Goal: Task Accomplishment & Management: Complete application form

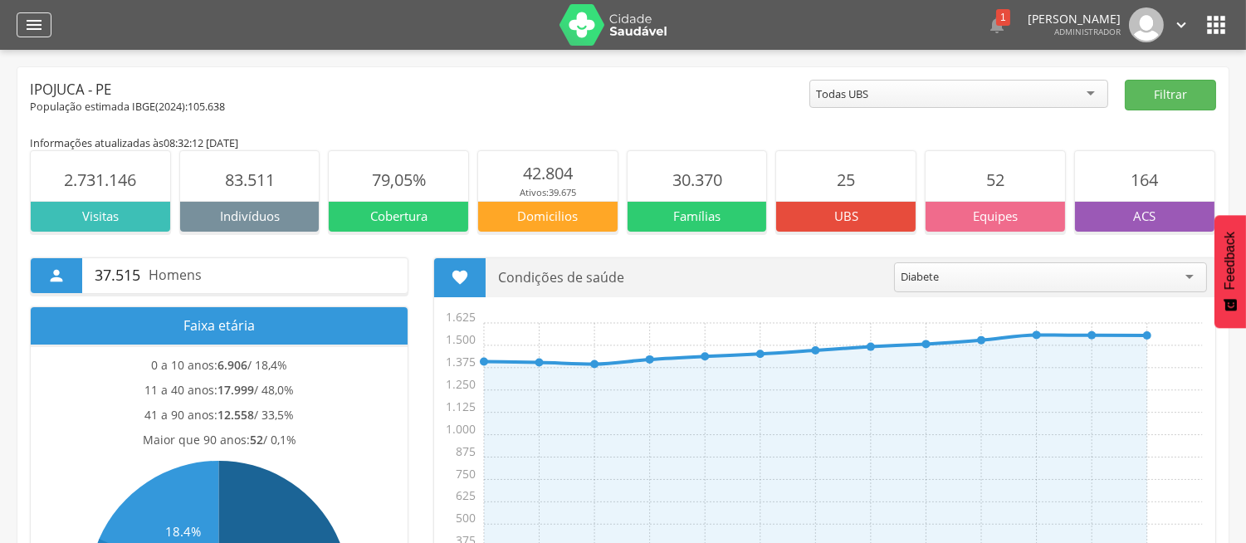
click at [27, 33] on icon "" at bounding box center [34, 25] width 20 height 20
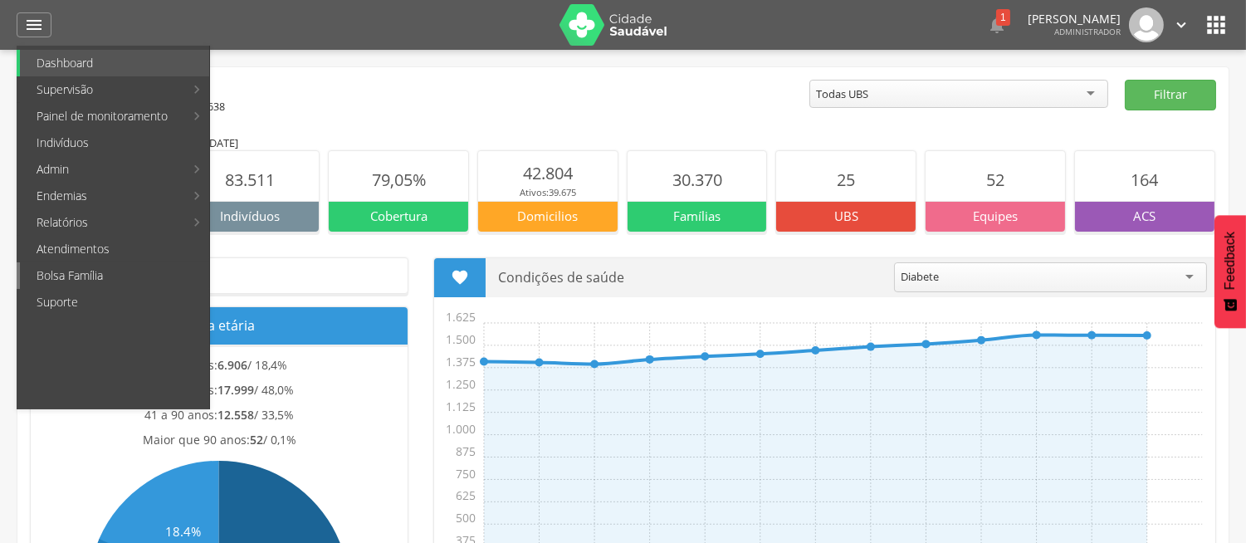
click at [81, 280] on link "Bolsa Família" at bounding box center [114, 275] width 189 height 27
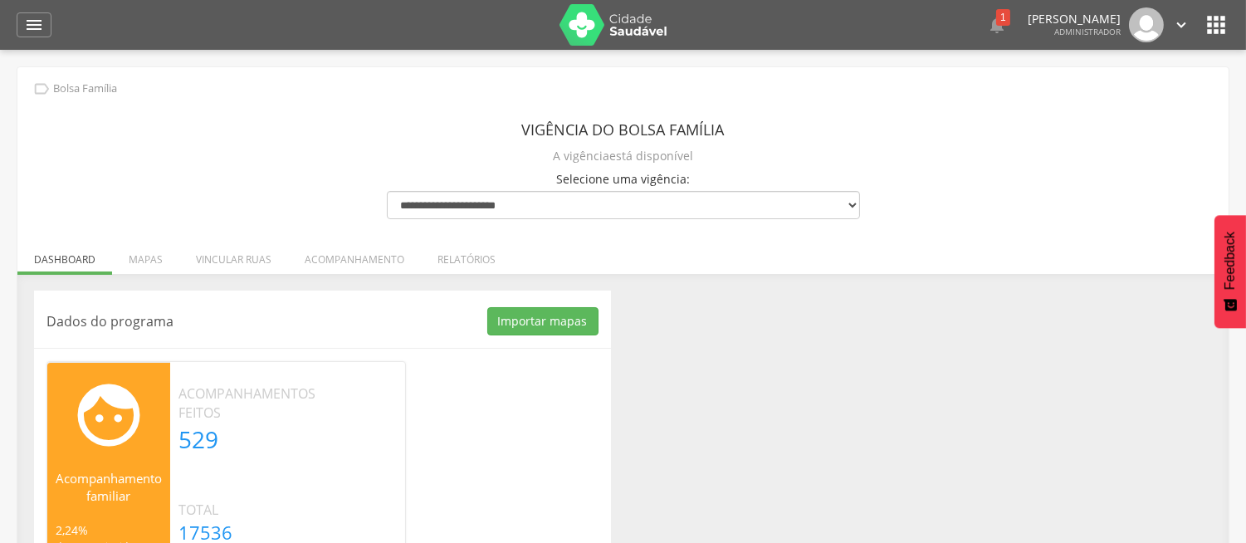
click at [604, 266] on ul "Dashboard Mapas Vincular ruas Acompanhamento Relatórios" at bounding box center [622, 259] width 1211 height 14
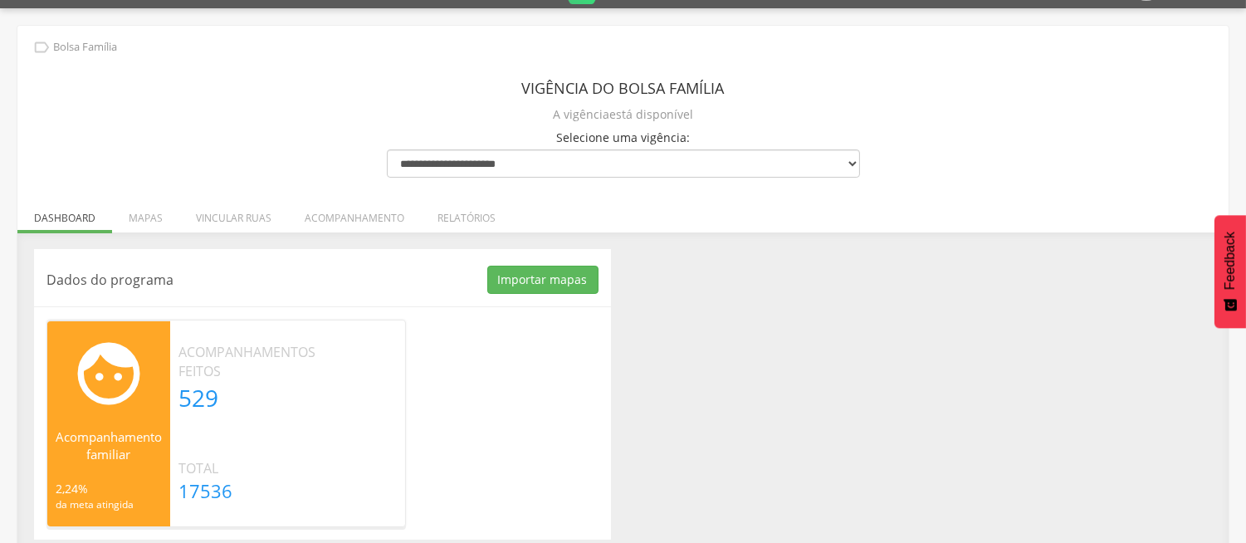
scroll to position [55, 0]
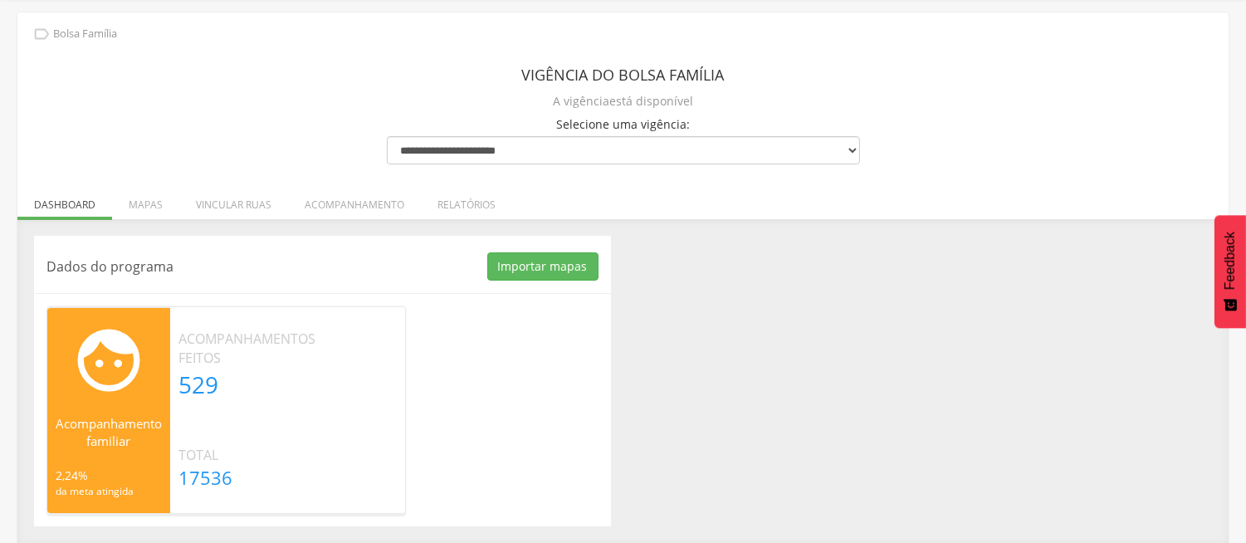
click at [532, 195] on div "**********" at bounding box center [623, 120] width 498 height 154
click at [443, 209] on li "Relatórios" at bounding box center [466, 200] width 91 height 39
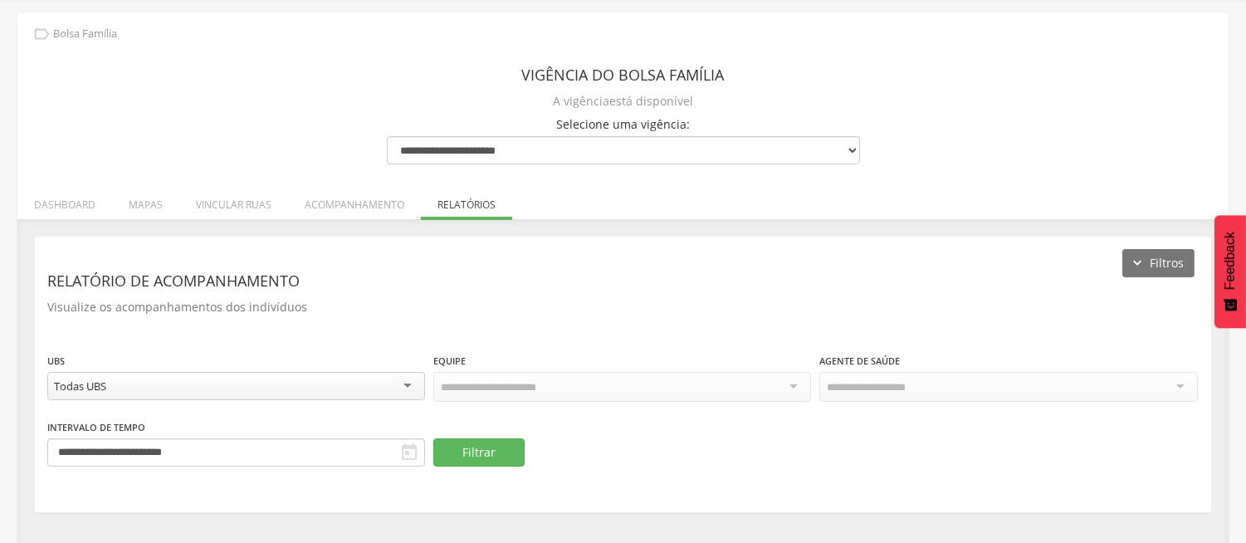
scroll to position [56, 0]
click at [589, 262] on div "**********" at bounding box center [623, 373] width 1176 height 275
click at [285, 236] on div "**********" at bounding box center [623, 373] width 1176 height 275
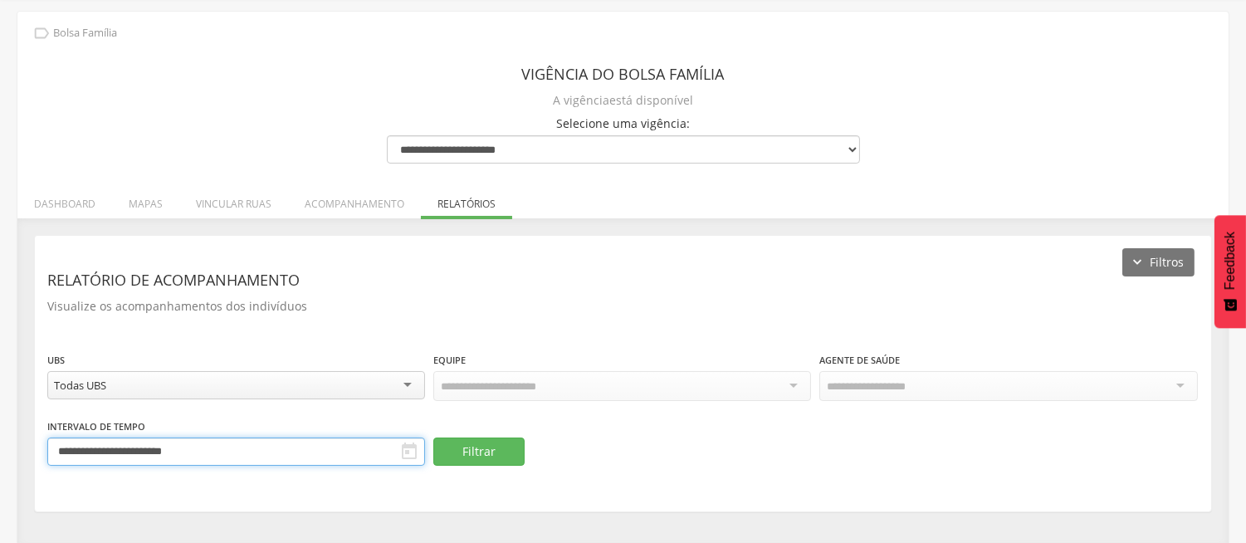
click at [210, 442] on input "**********" at bounding box center [236, 452] width 378 height 28
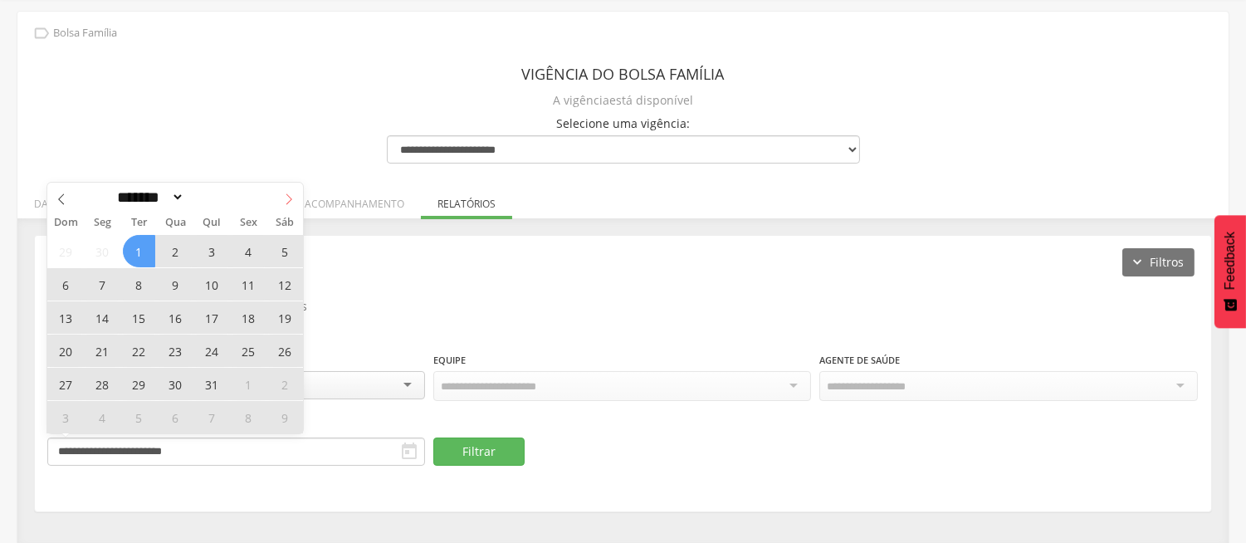
click at [286, 197] on icon at bounding box center [289, 199] width 12 height 12
click at [63, 198] on icon at bounding box center [62, 199] width 12 height 12
select select "*"
click at [150, 249] on span "1" at bounding box center [139, 251] width 32 height 32
type input "**********"
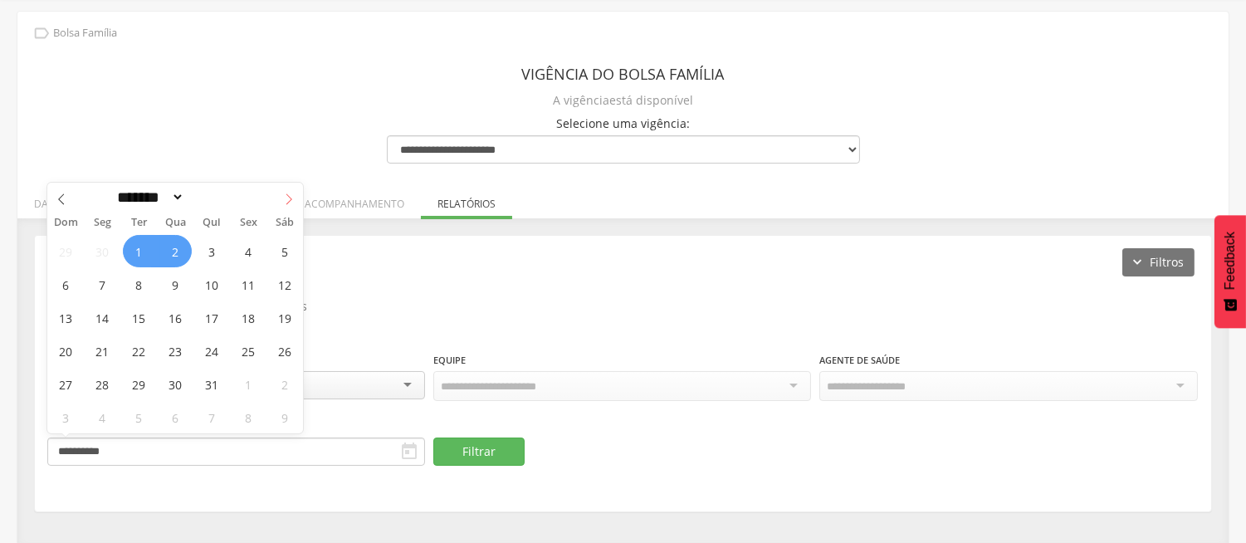
click at [291, 200] on icon at bounding box center [289, 199] width 12 height 12
select select "*"
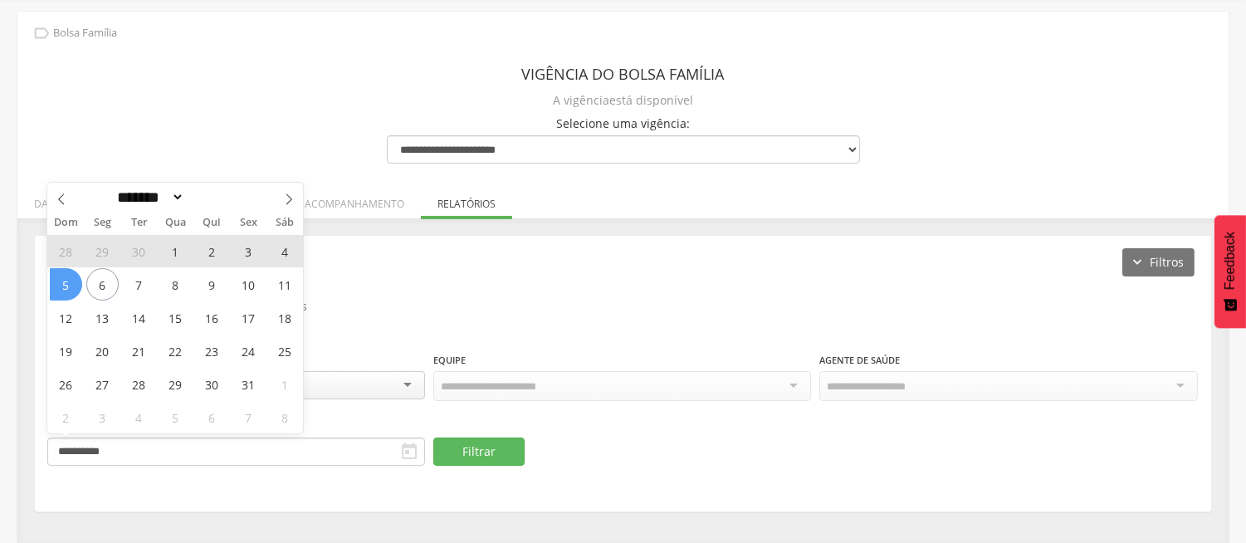
click at [61, 296] on span "5" at bounding box center [66, 284] width 32 height 32
type input "**********"
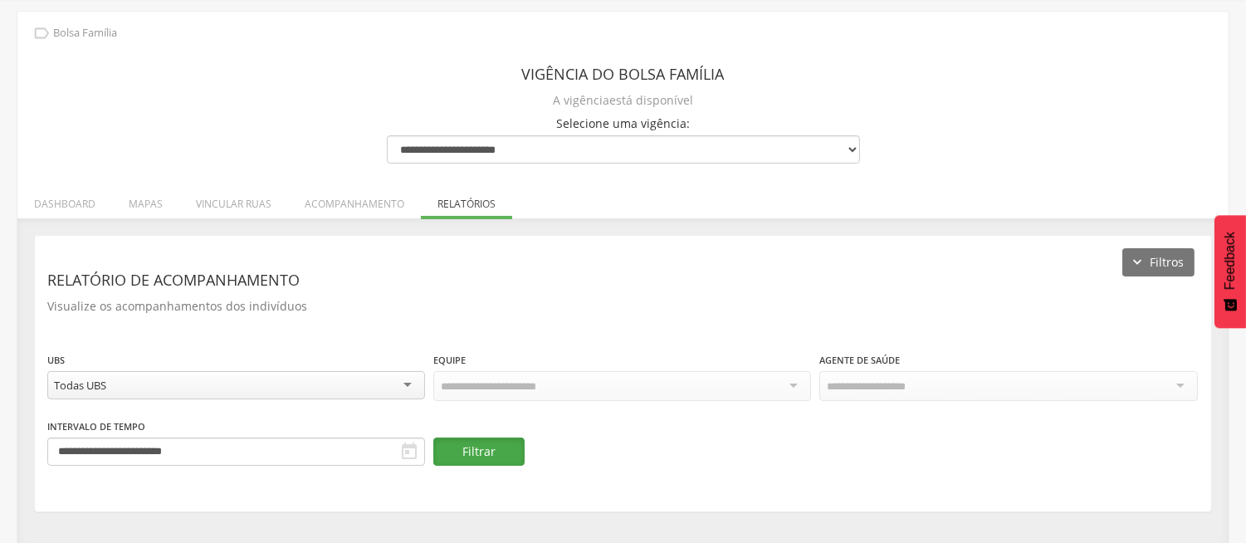
click at [496, 443] on button "Filtrar" at bounding box center [478, 452] width 91 height 28
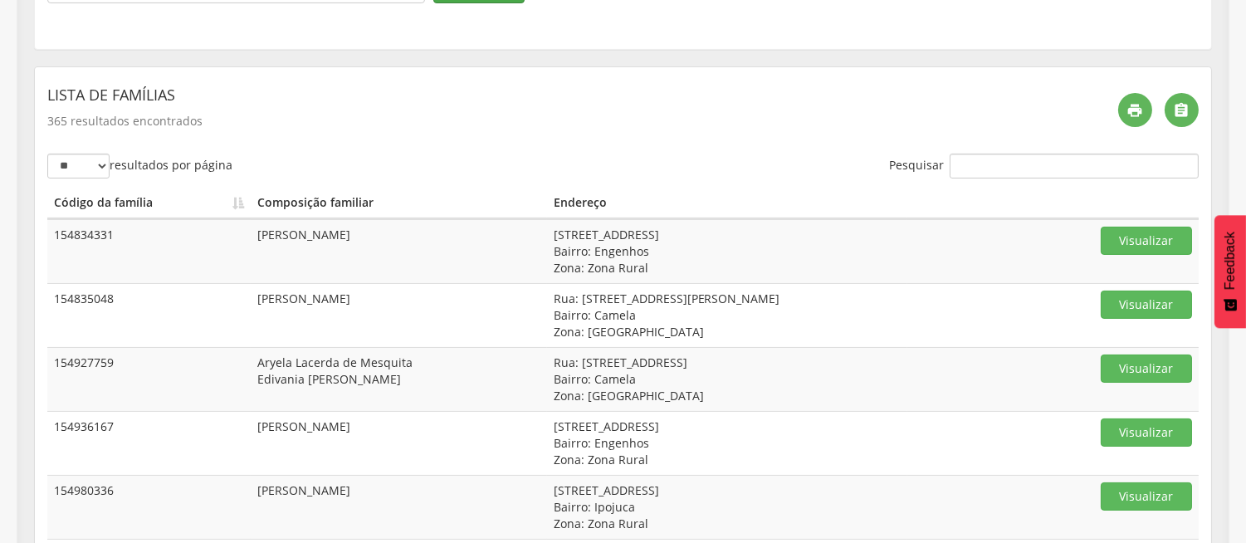
scroll to position [527, 0]
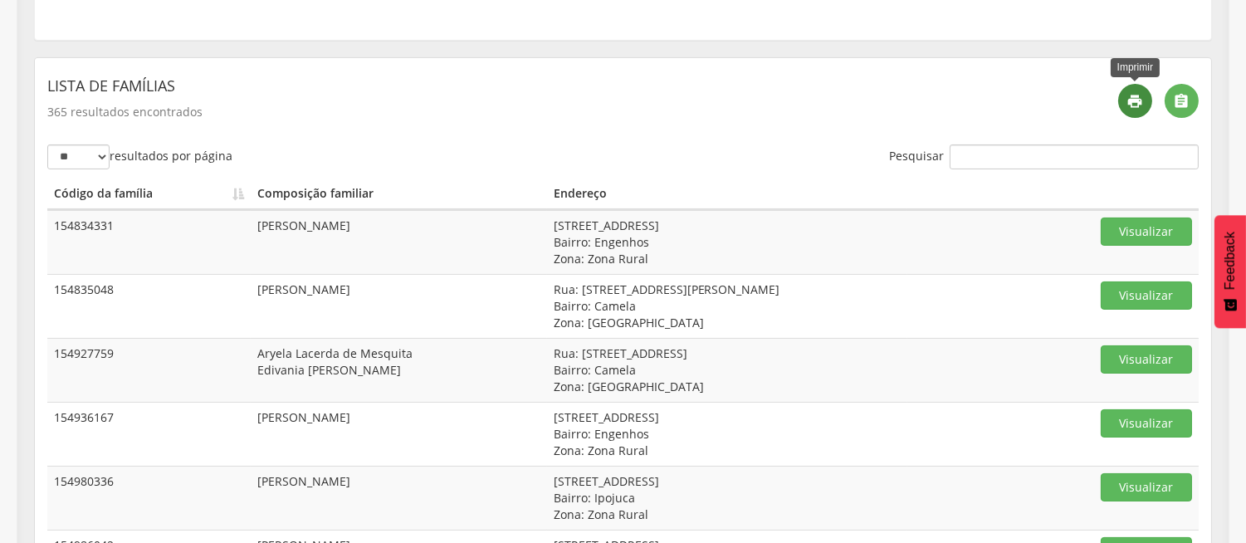
click at [1129, 105] on icon "" at bounding box center [1135, 101] width 17 height 17
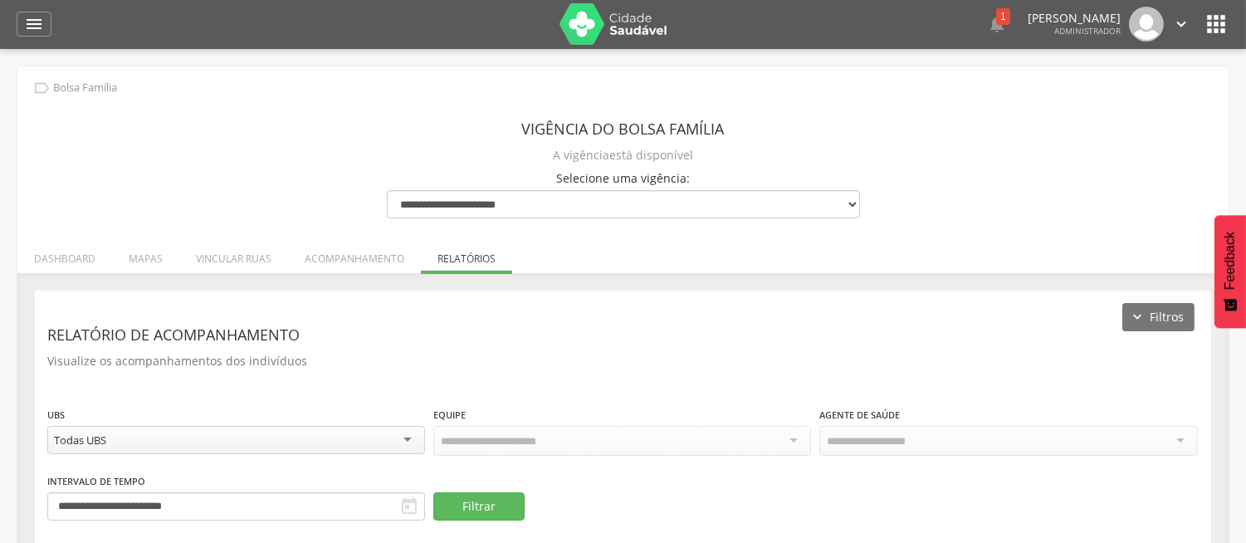
scroll to position [0, 0]
click at [75, 254] on li "Dashboard" at bounding box center [64, 255] width 95 height 39
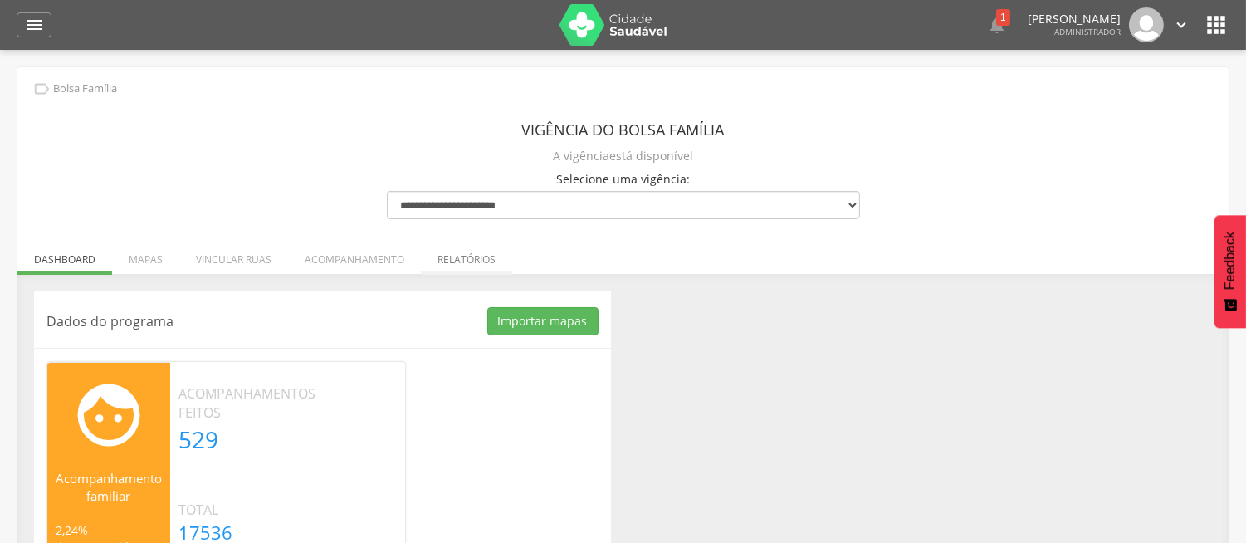
click at [452, 254] on li "Relatórios" at bounding box center [466, 255] width 91 height 39
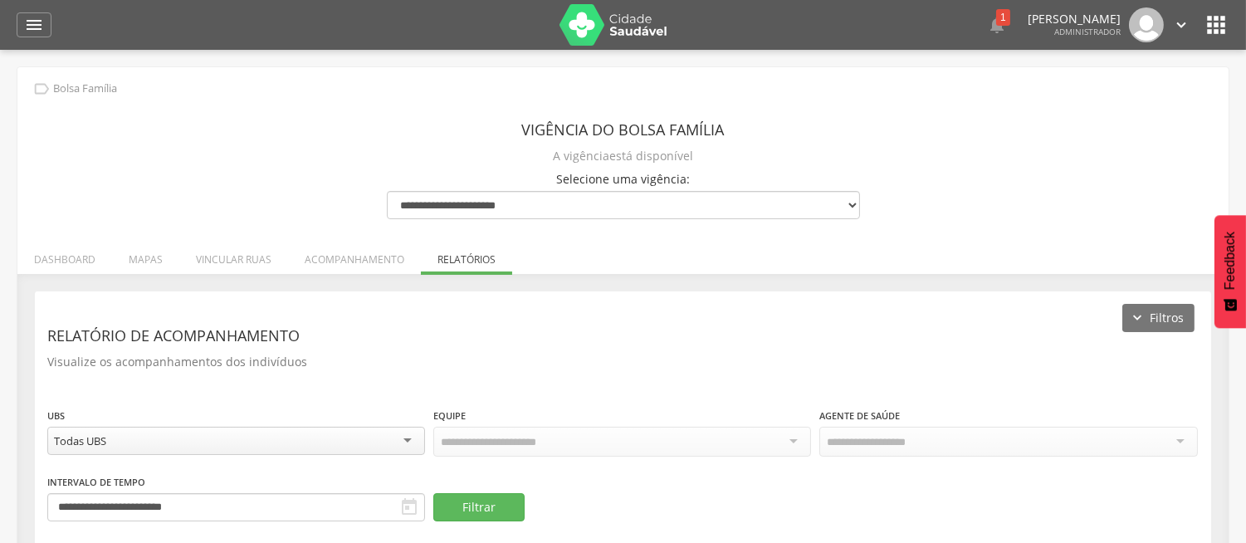
click at [164, 415] on div "UBS ********* Todas UBS Todas UBS Usf 01 Camela Usf 02 Nossa Senhora do o I Usf…" at bounding box center [236, 434] width 378 height 54
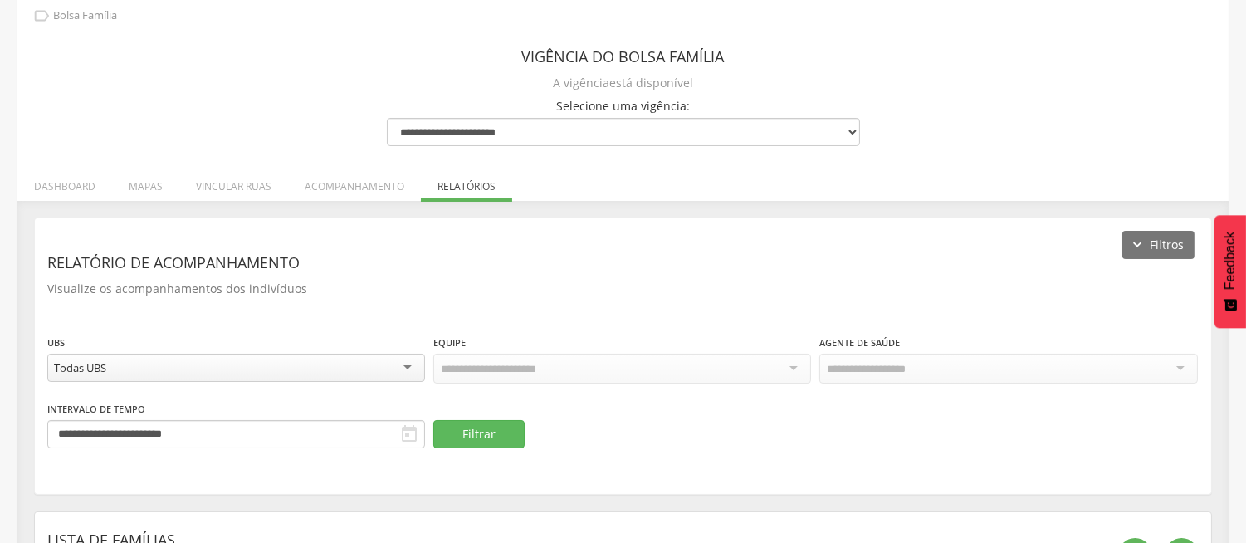
scroll to position [110, 0]
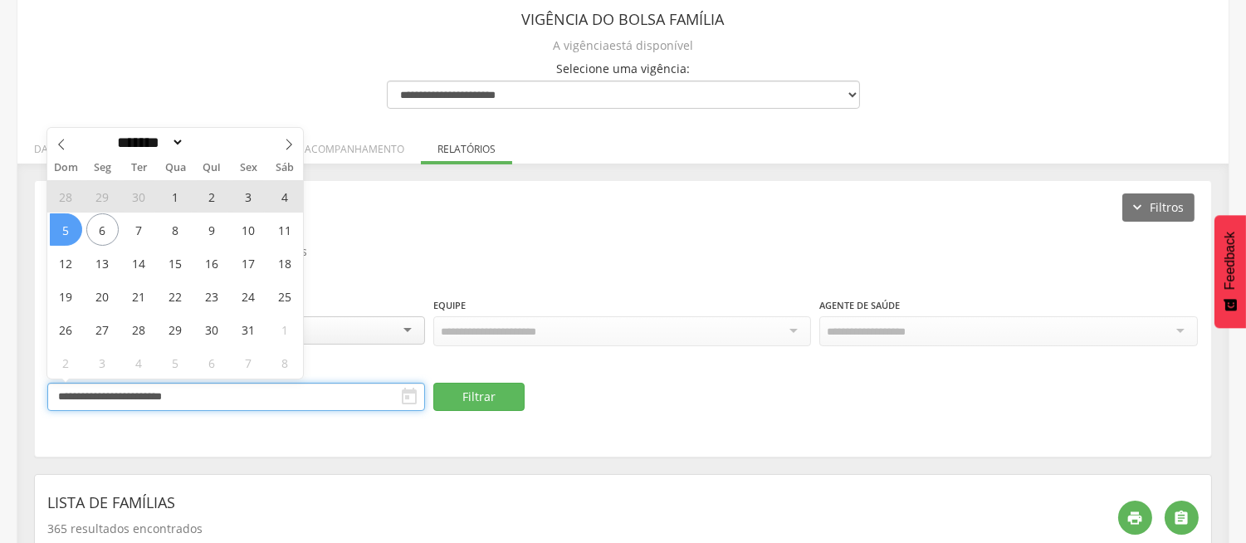
click at [121, 387] on input "**********" at bounding box center [236, 397] width 378 height 28
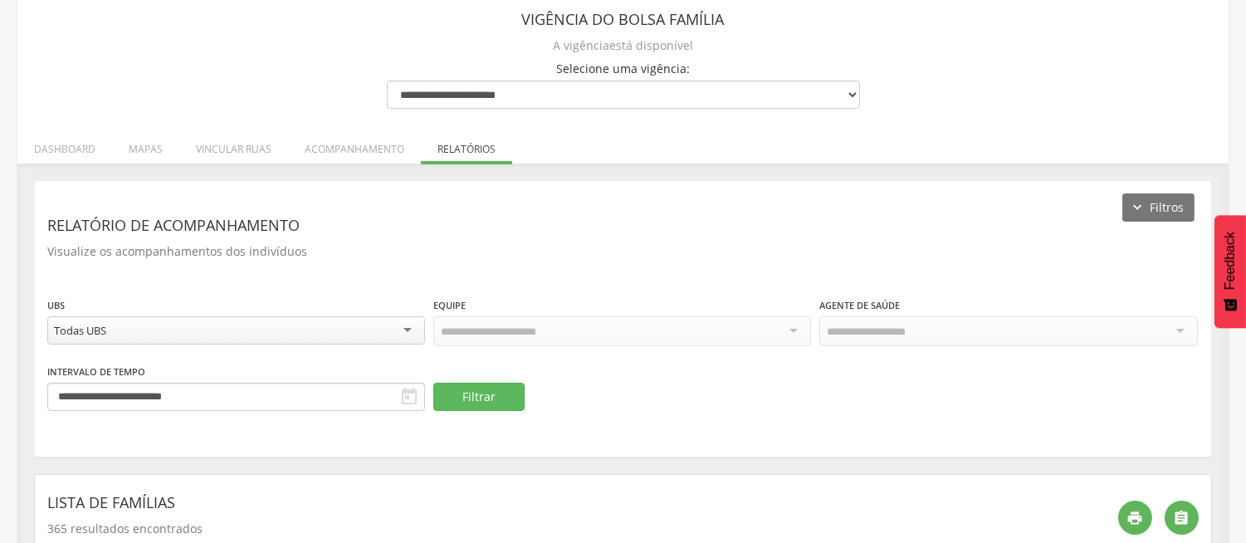
click at [781, 442] on div "**********" at bounding box center [623, 318] width 1176 height 275
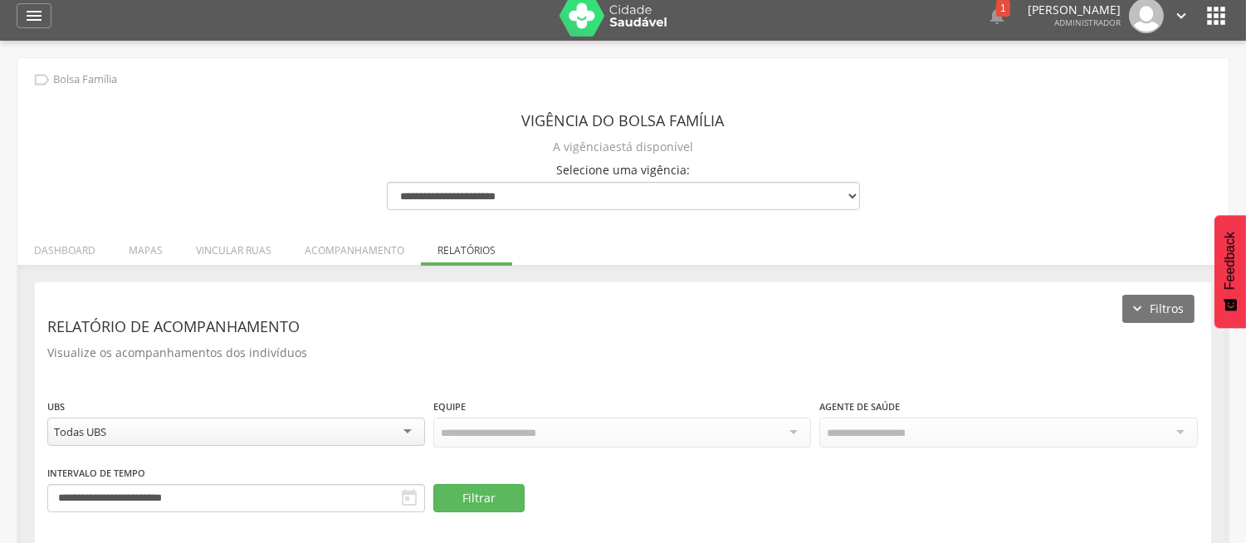
scroll to position [0, 0]
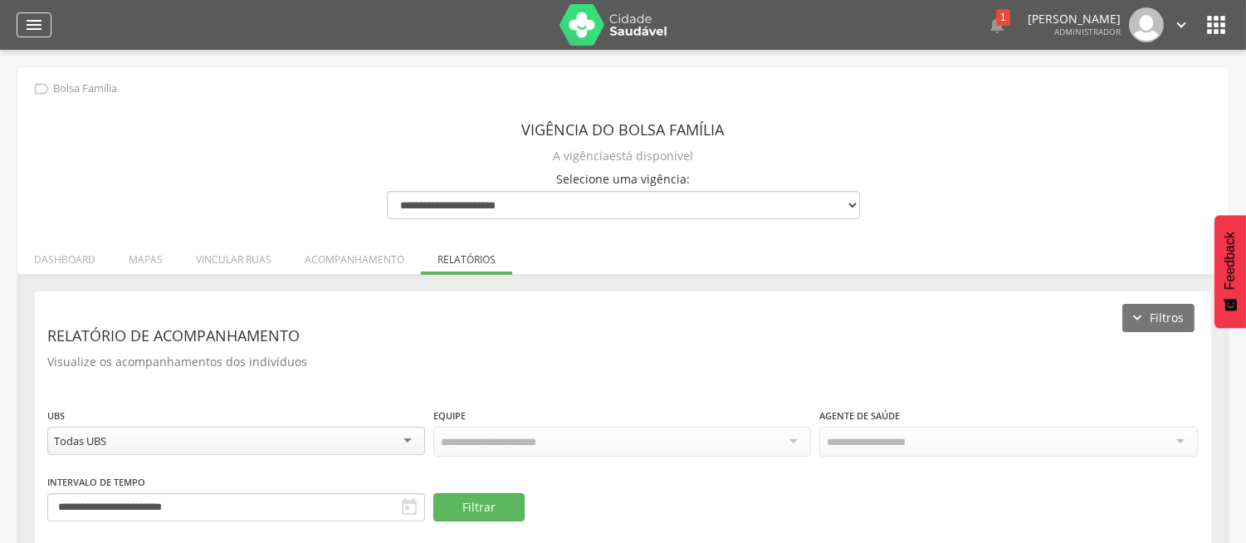
click at [37, 27] on icon "" at bounding box center [34, 25] width 20 height 20
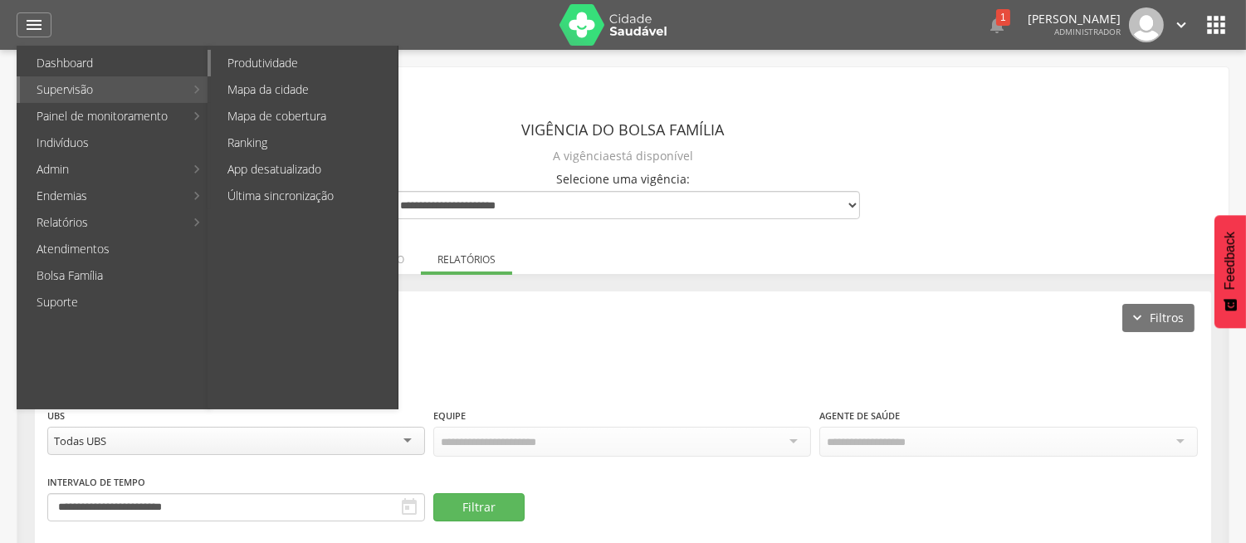
click at [262, 55] on link "Produtividade" at bounding box center [304, 63] width 187 height 27
type input "**********"
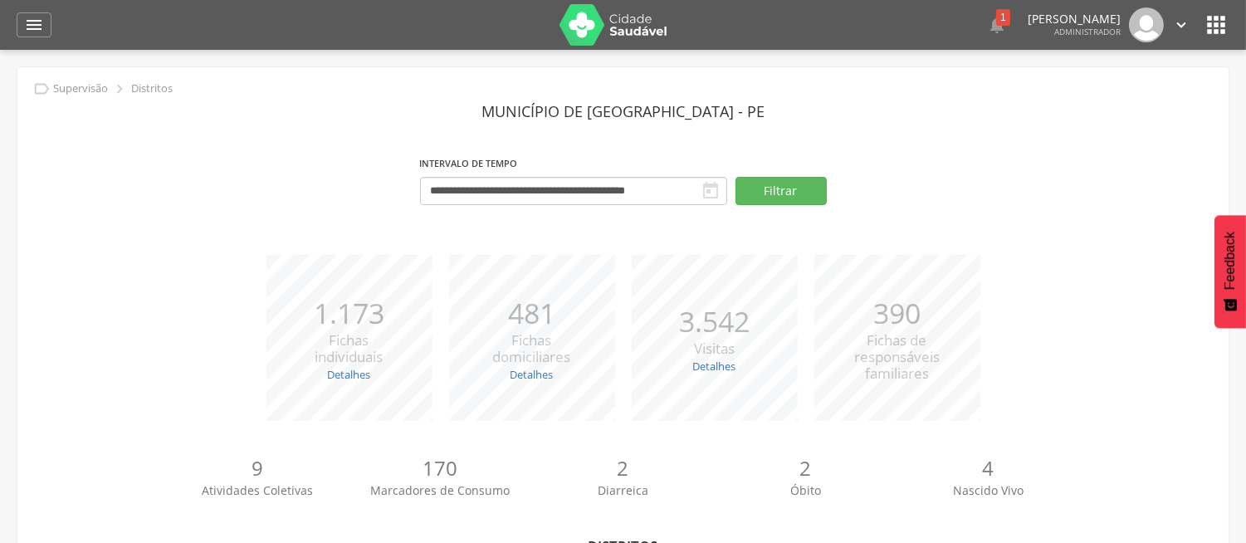
scroll to position [475, 0]
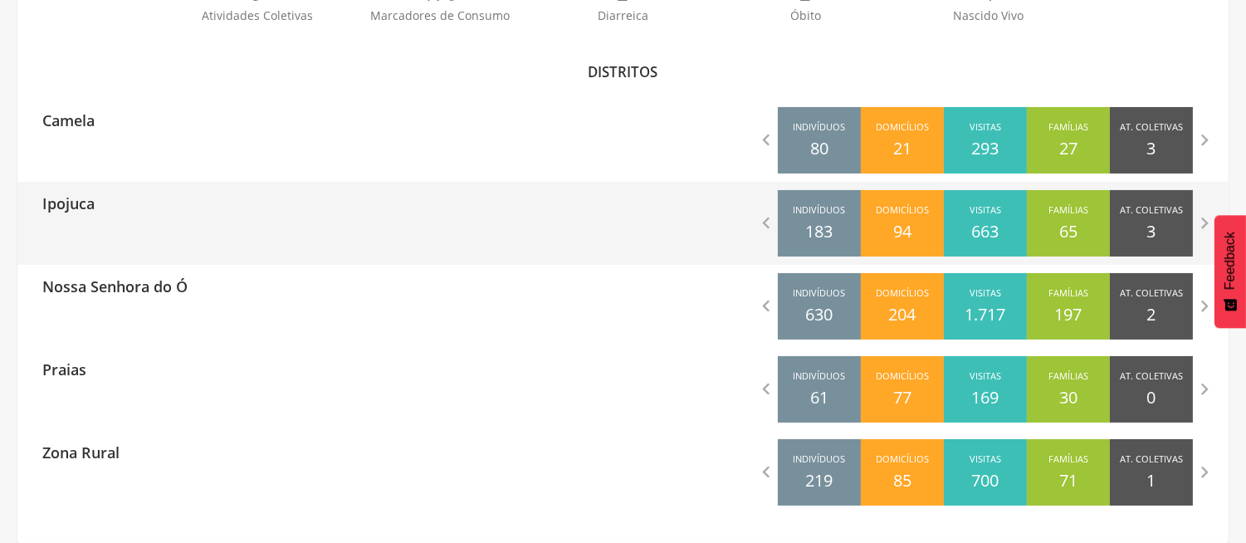
click at [96, 214] on div "Ipojuca" at bounding box center [320, 203] width 606 height 42
type input "**********"
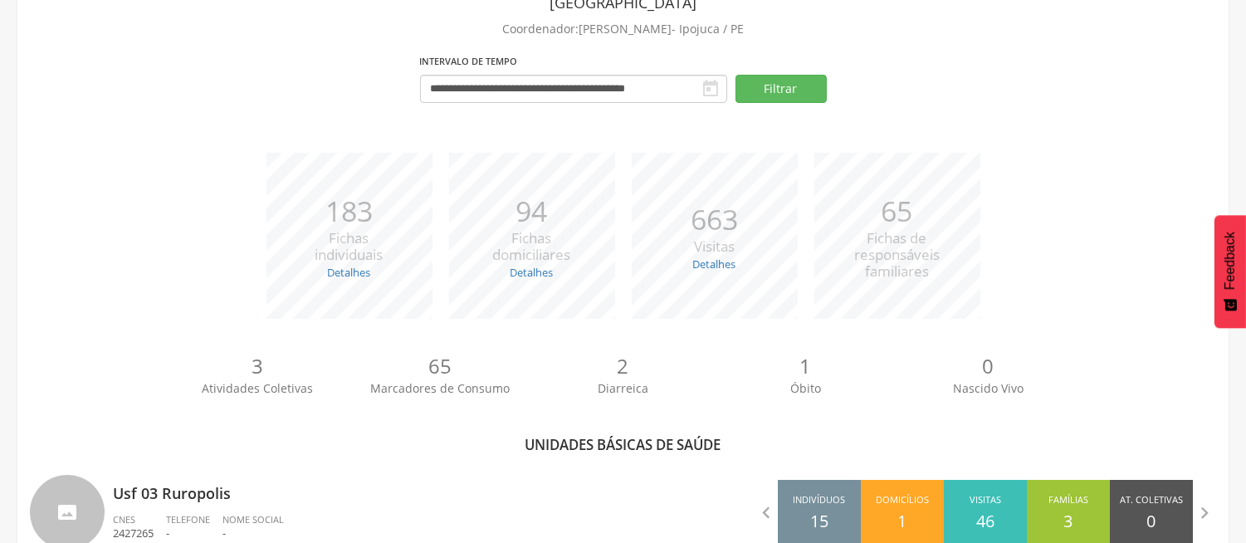
scroll to position [475, 0]
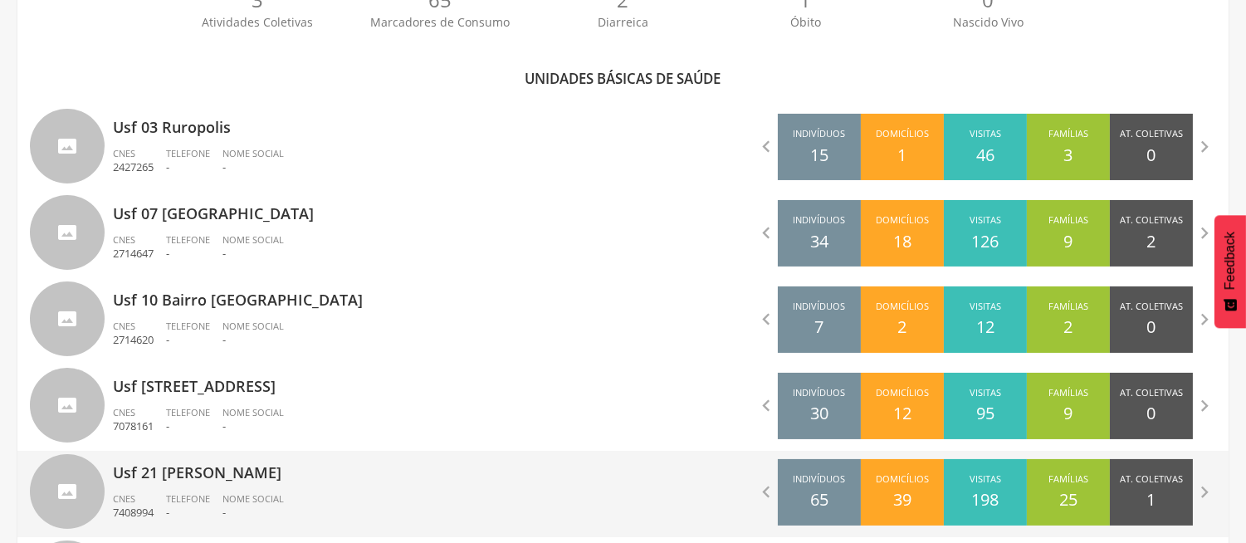
click at [320, 496] on ul "CNES 7408994 Telefone - Nome Social -" at bounding box center [362, 510] width 498 height 37
type input "**********"
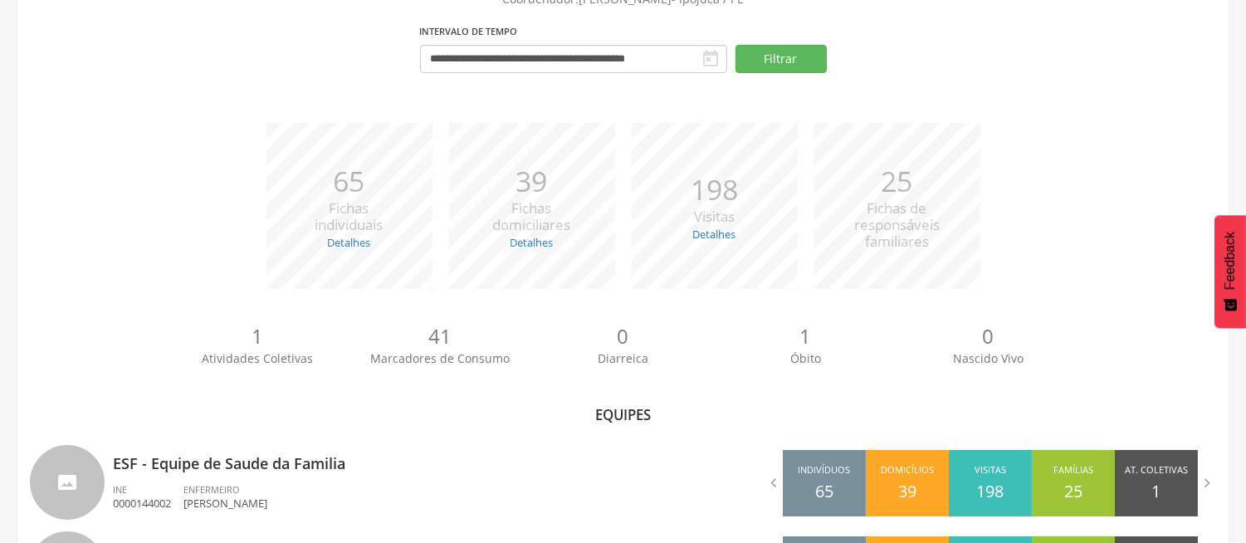
scroll to position [326, 0]
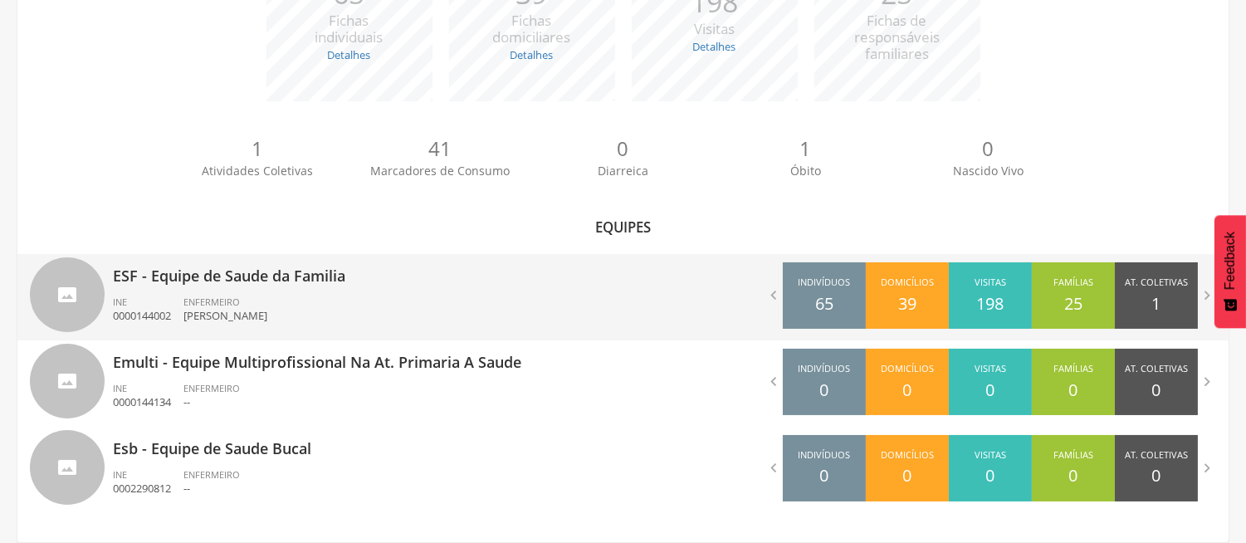
click at [229, 291] on div "ESF - Equipe de Saude da Familia INE 0000144002 ENFERMEIRO Fernanda Helena Penh…" at bounding box center [362, 297] width 498 height 86
type input "**********"
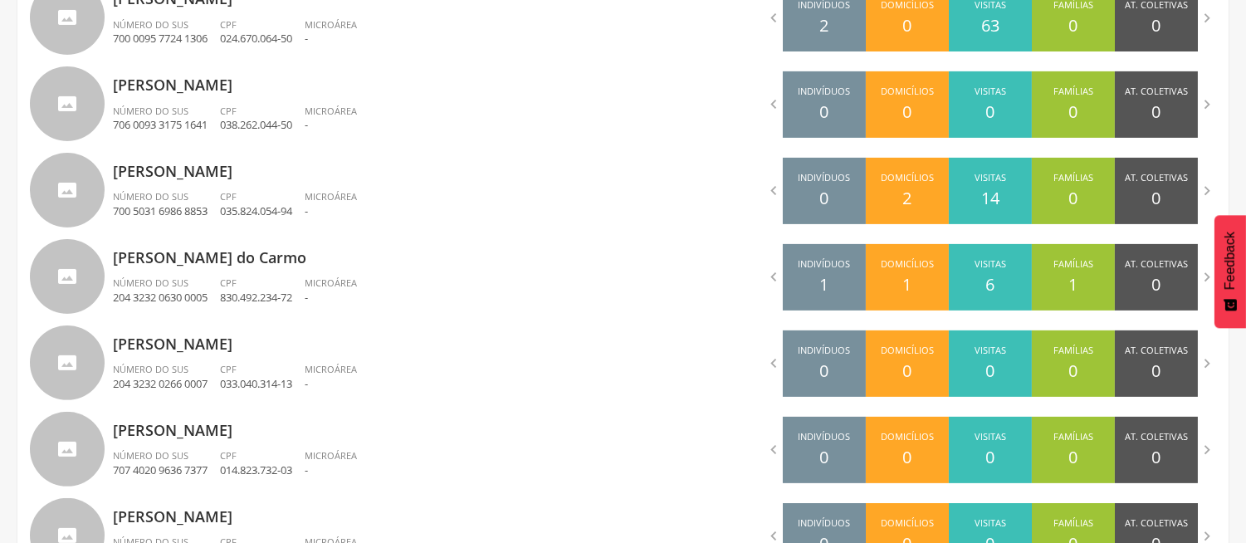
scroll to position [1065, 0]
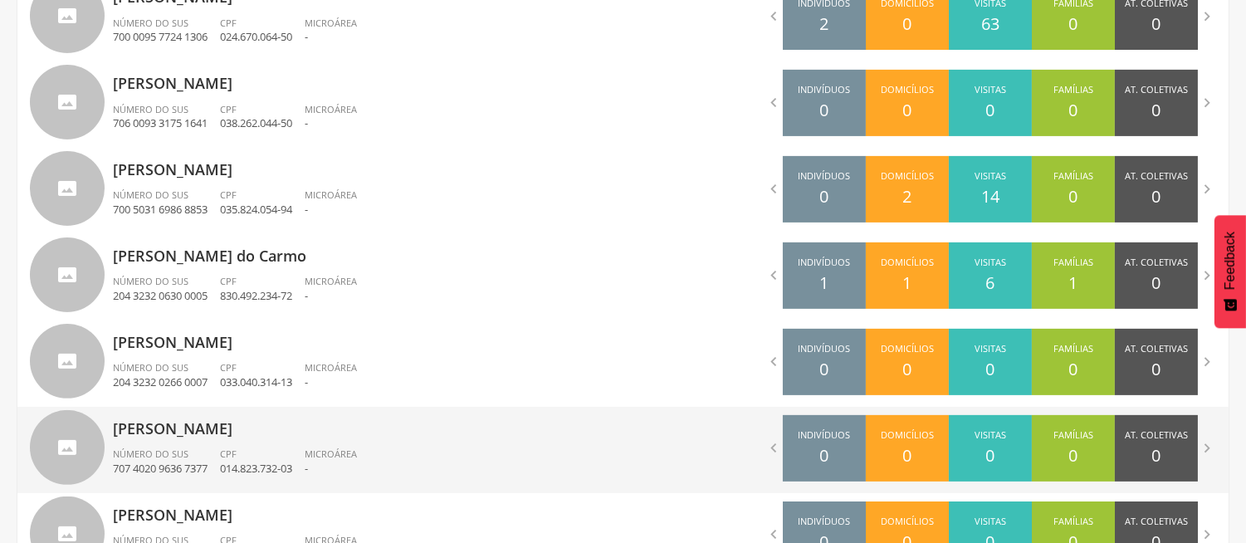
click at [284, 444] on div "Paulo Fernando de Barros Cerqueira Junior Número do SUS 707 4020 9636 7377 CPF …" at bounding box center [362, 450] width 498 height 86
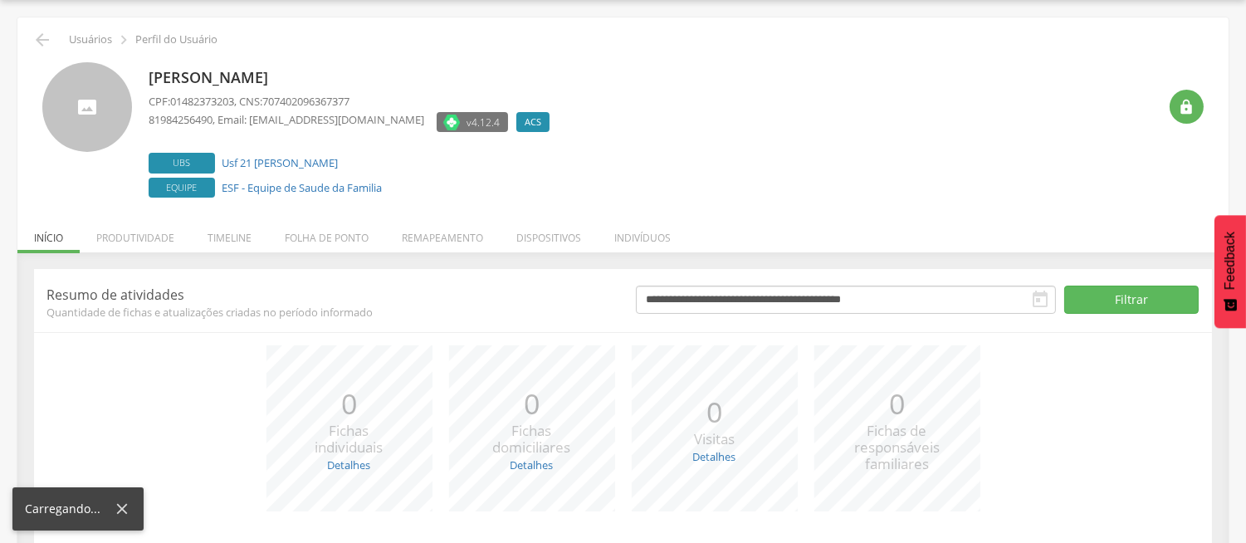
scroll to position [164, 0]
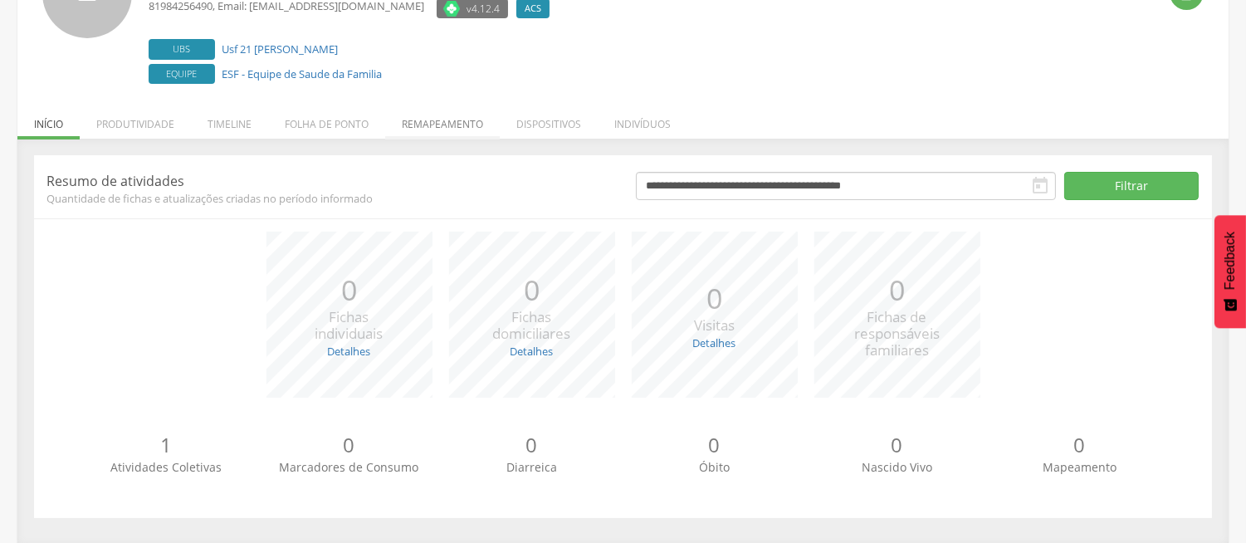
click at [433, 126] on li "Remapeamento" at bounding box center [442, 119] width 115 height 39
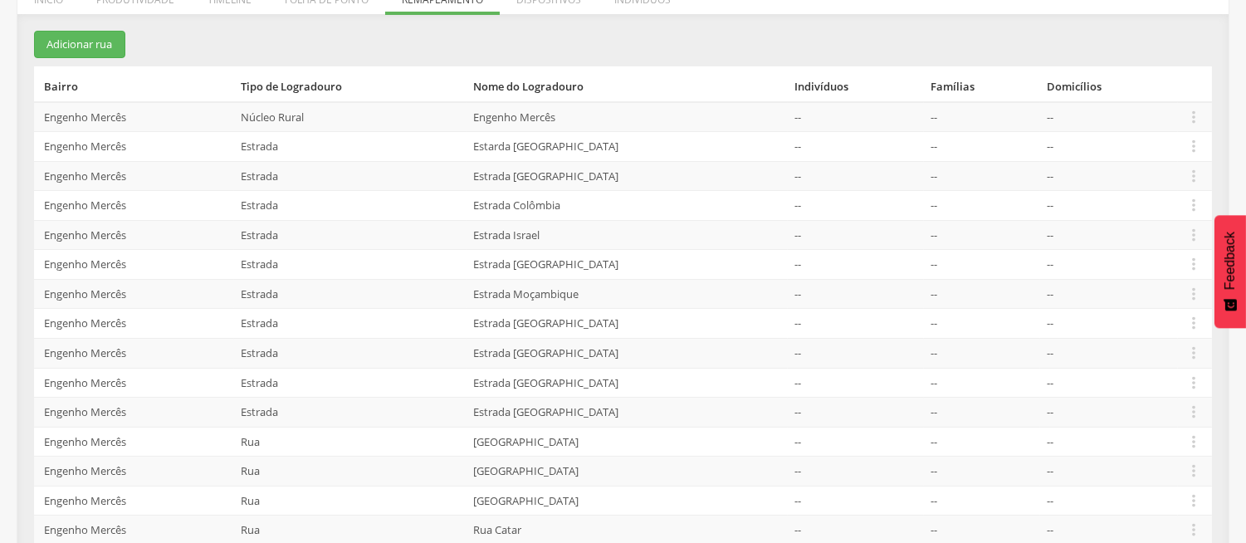
scroll to position [252, 0]
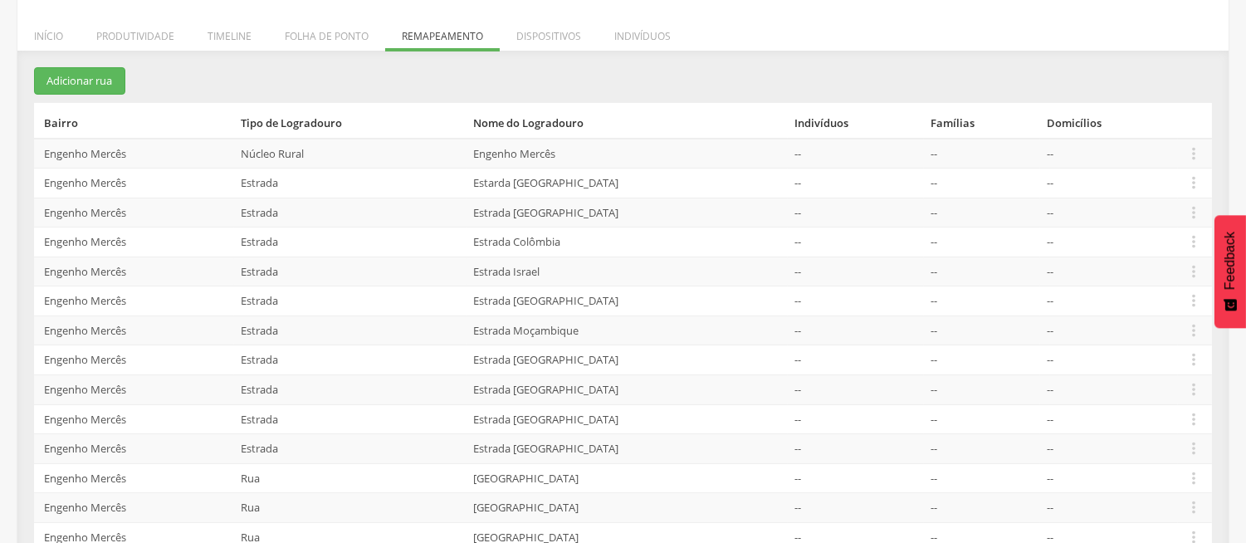
click at [401, 355] on td "Estrada" at bounding box center [350, 360] width 232 height 30
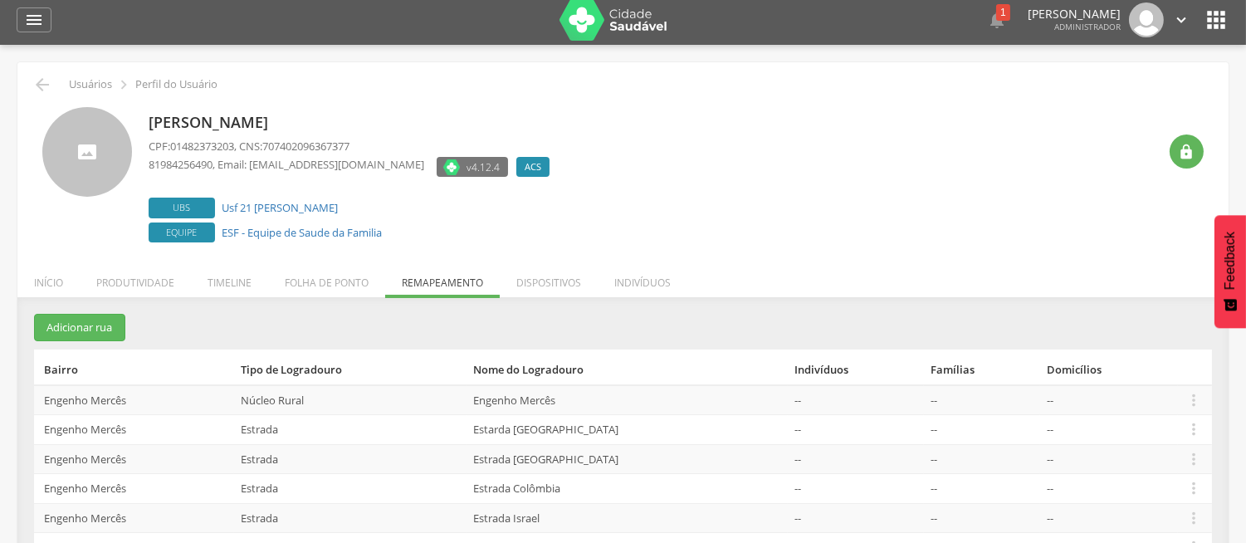
scroll to position [0, 0]
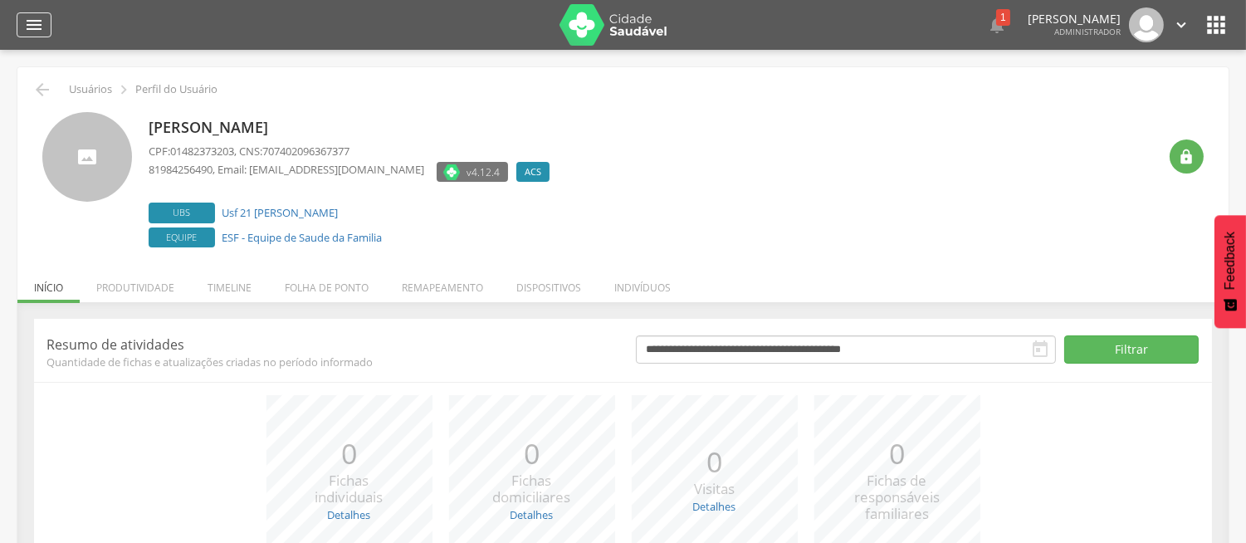
click at [26, 22] on icon "" at bounding box center [34, 25] width 20 height 20
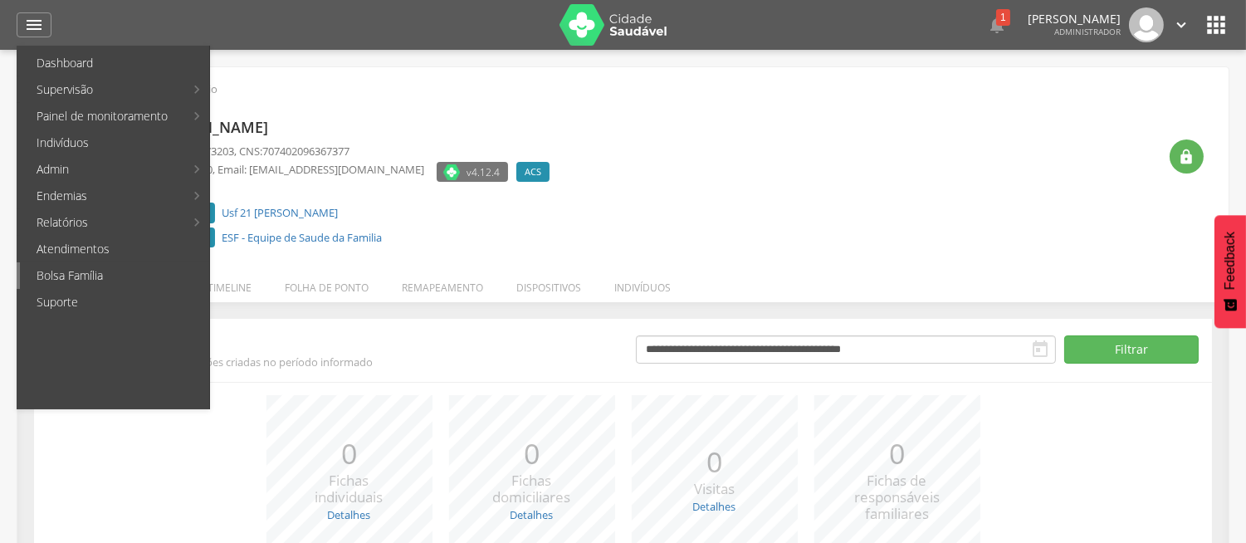
click at [80, 266] on link "Bolsa Família" at bounding box center [114, 275] width 189 height 27
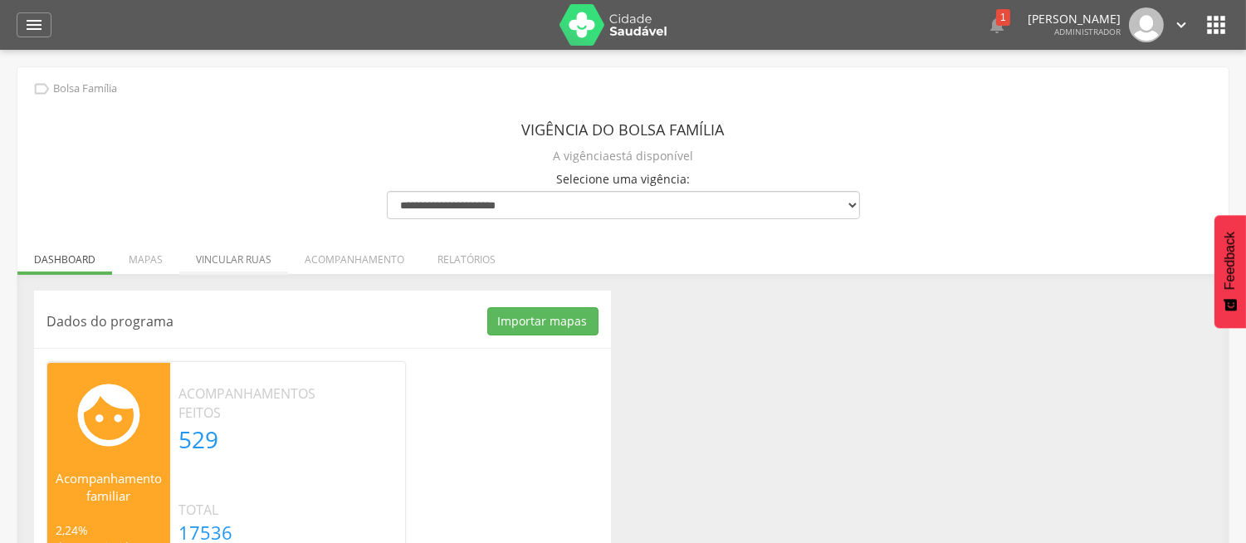
click at [232, 258] on li "Vincular ruas" at bounding box center [233, 255] width 109 height 39
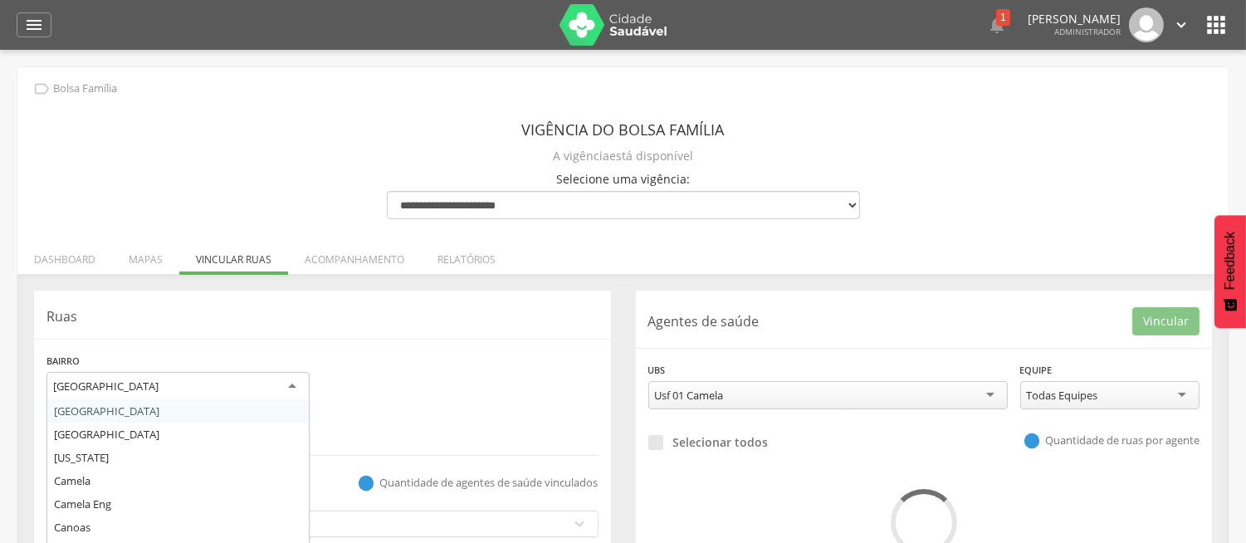
click at [274, 386] on div "[GEOGRAPHIC_DATA]" at bounding box center [177, 387] width 263 height 30
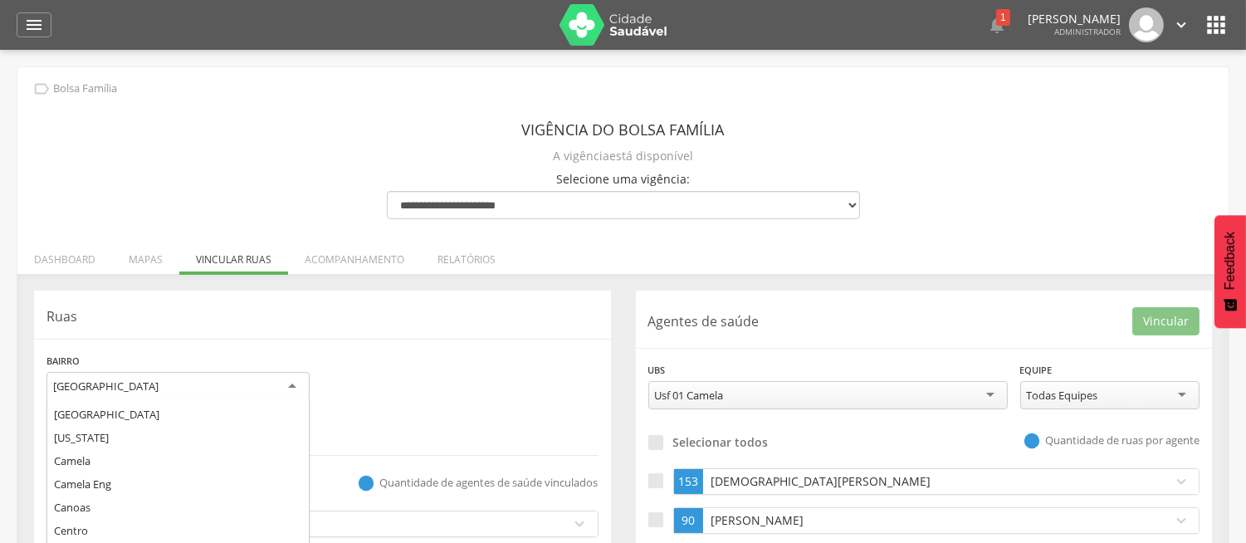
scroll to position [43, 0]
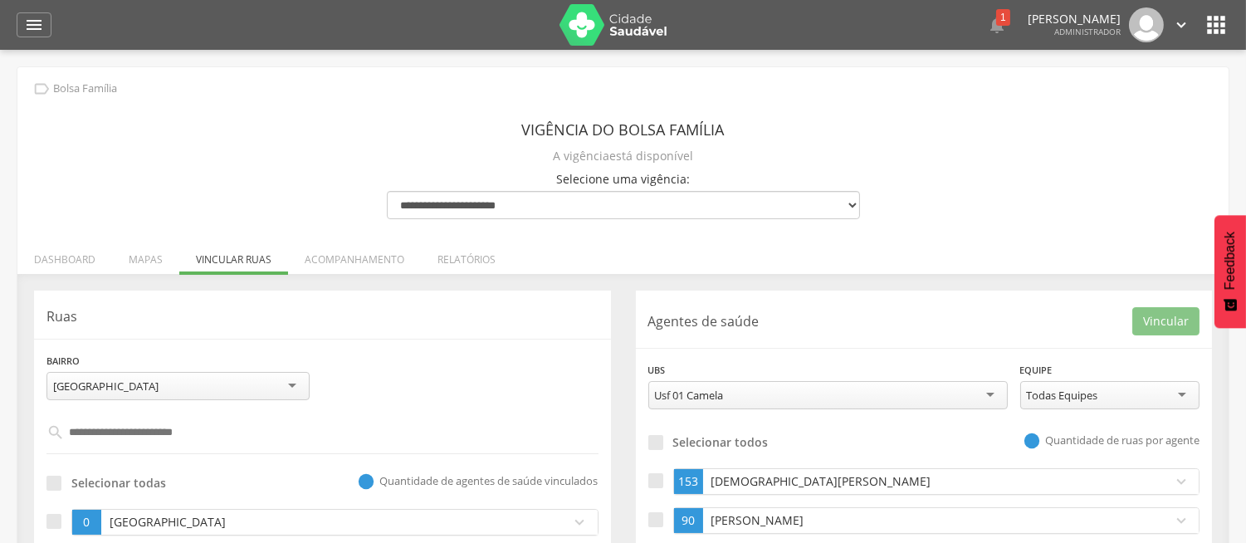
click at [357, 363] on div "**********" at bounding box center [322, 382] width 577 height 61
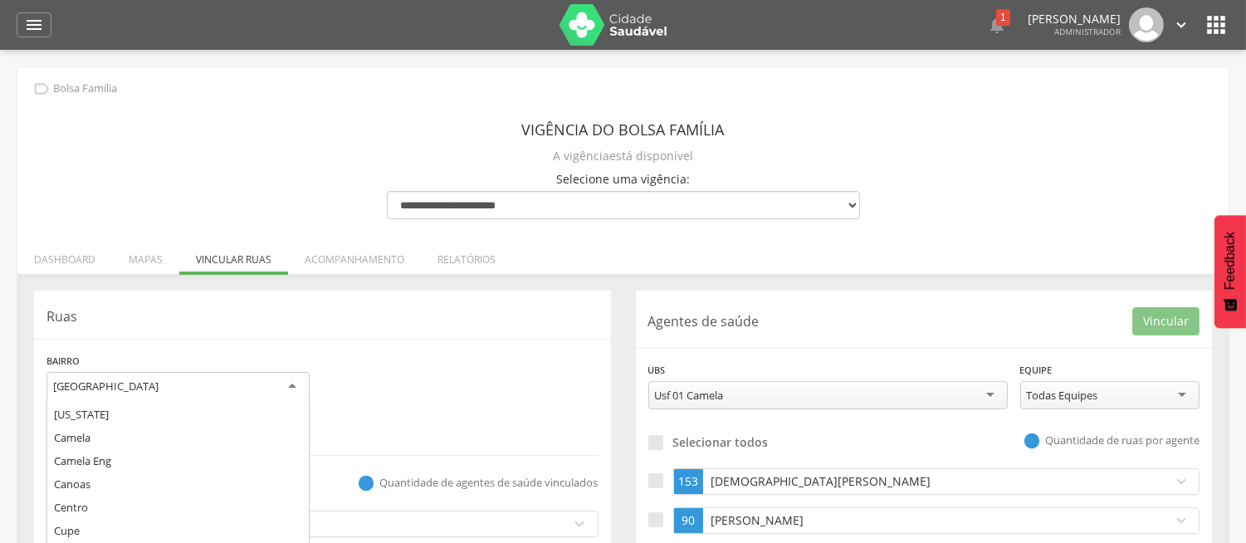
scroll to position [0, 0]
click at [214, 379] on div "[GEOGRAPHIC_DATA]" at bounding box center [177, 387] width 263 height 30
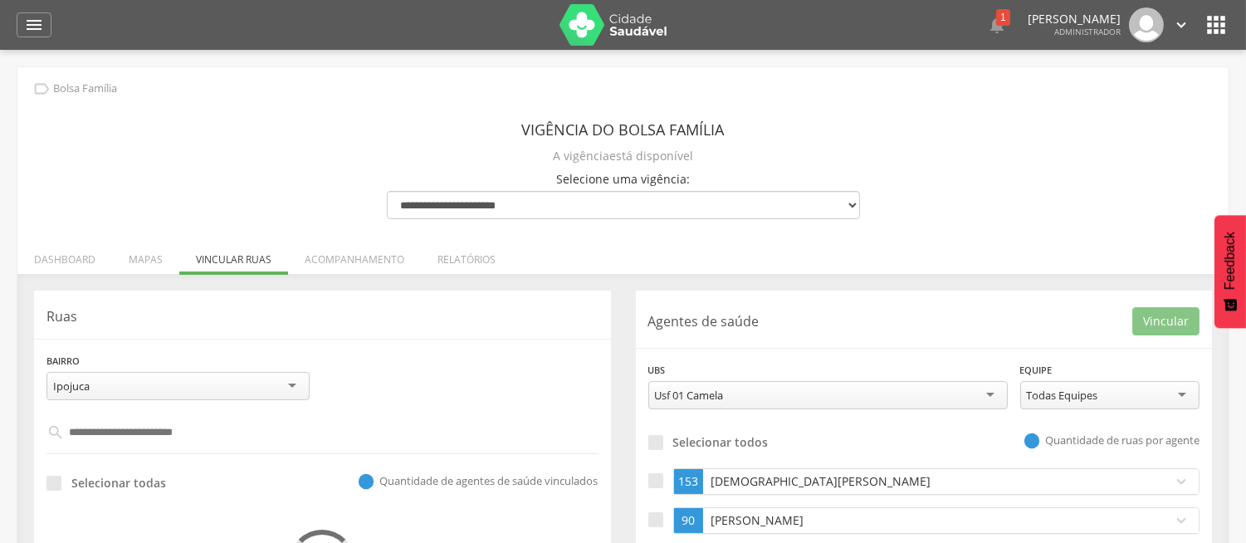
click at [404, 377] on div "Bairro ******* [GEOGRAPHIC_DATA] [GEOGRAPHIC_DATA] [GEOGRAPHIC_DATA] [US_STATE]…" at bounding box center [322, 382] width 577 height 61
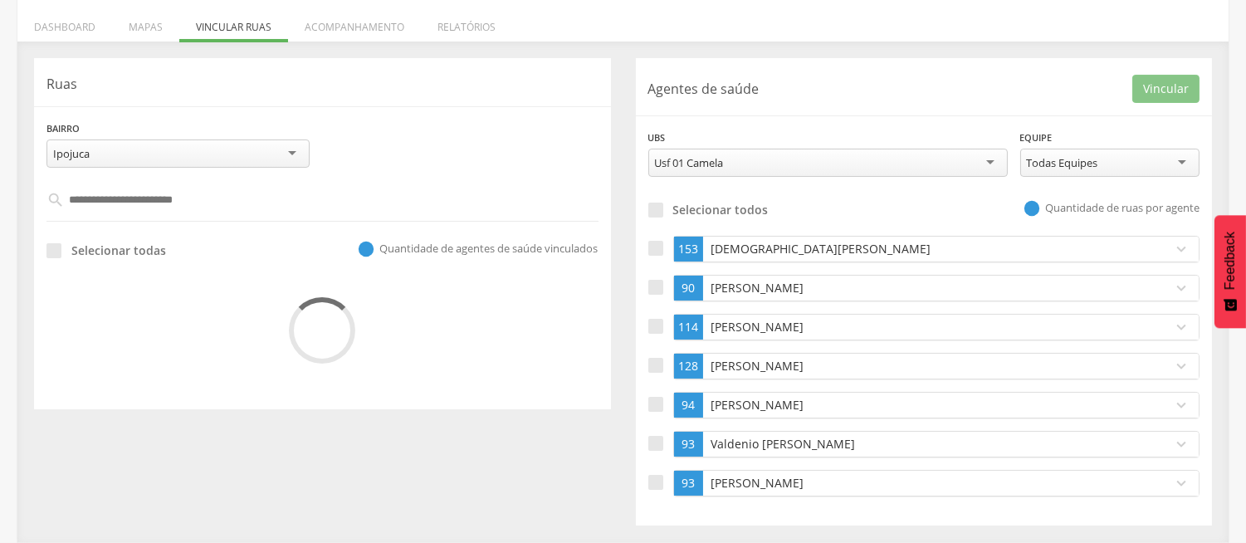
scroll to position [233, 0]
click at [274, 186] on input "text" at bounding box center [323, 200] width 517 height 28
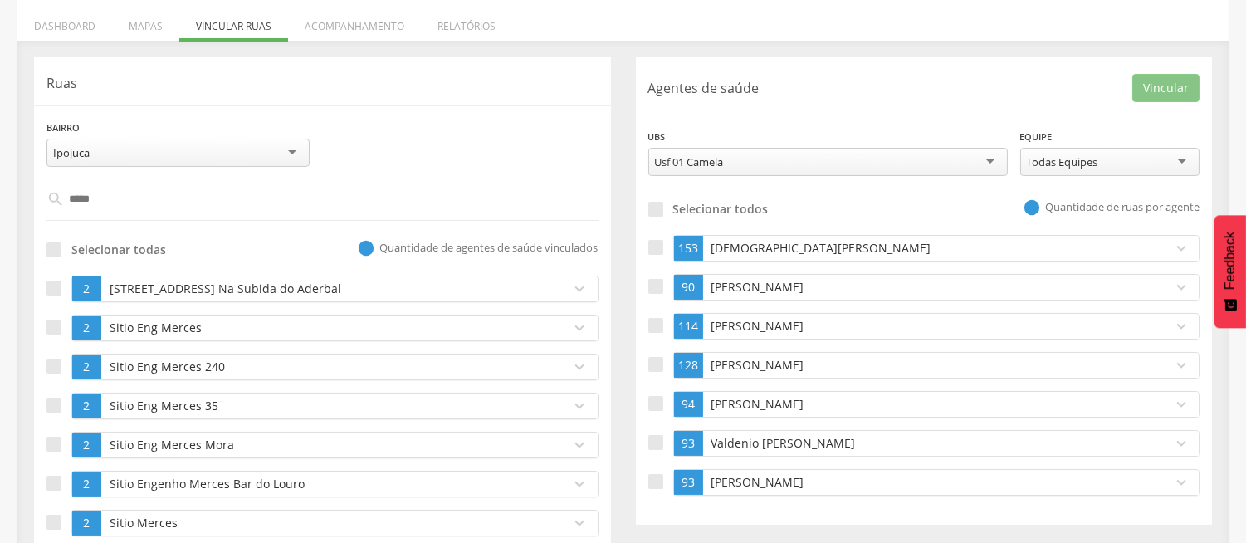
type input "*****"
click at [201, 281] on p "[STREET_ADDRESS] Na Subida do Aderbal" at bounding box center [331, 289] width 453 height 17
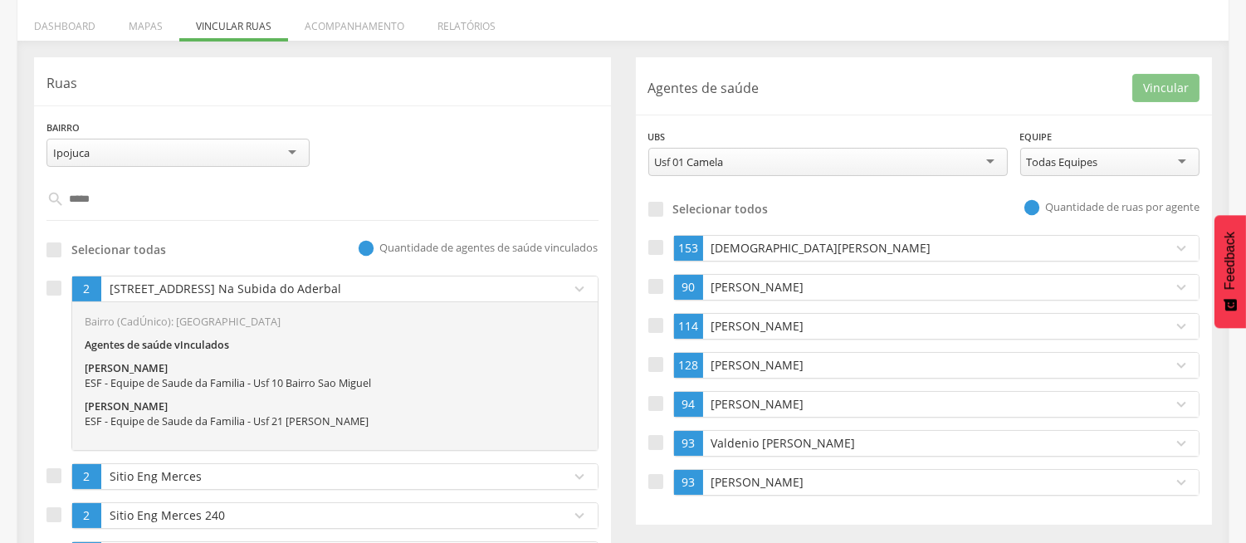
click at [201, 281] on p "[STREET_ADDRESS] Na Subida do Aderbal" at bounding box center [331, 289] width 453 height 17
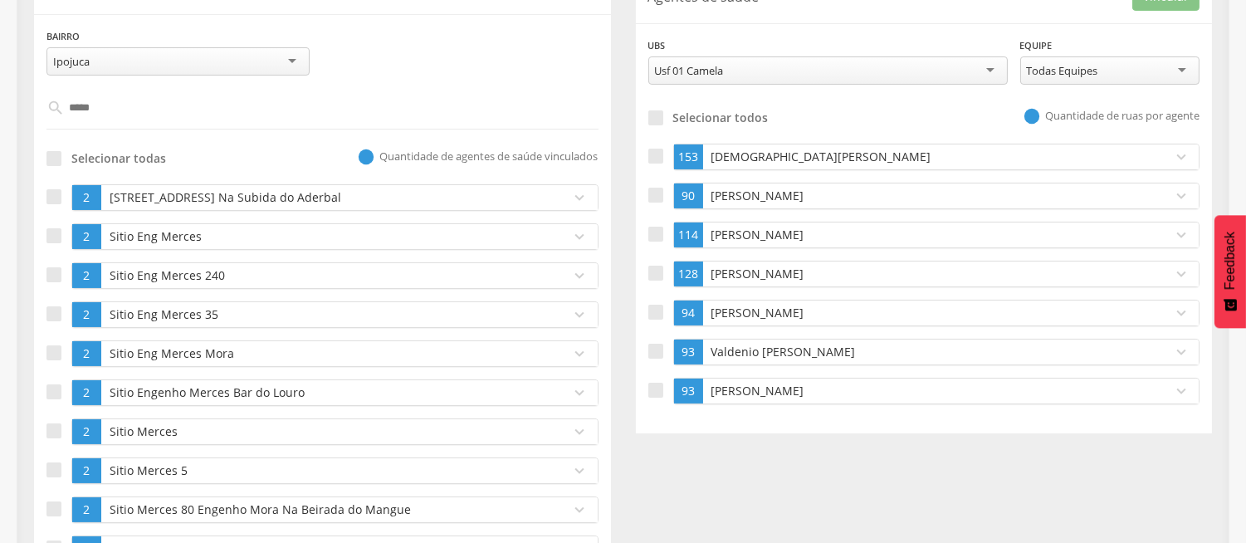
scroll to position [324, 0]
click at [239, 193] on p "[STREET_ADDRESS] Na Subida do Aderbal" at bounding box center [331, 198] width 453 height 17
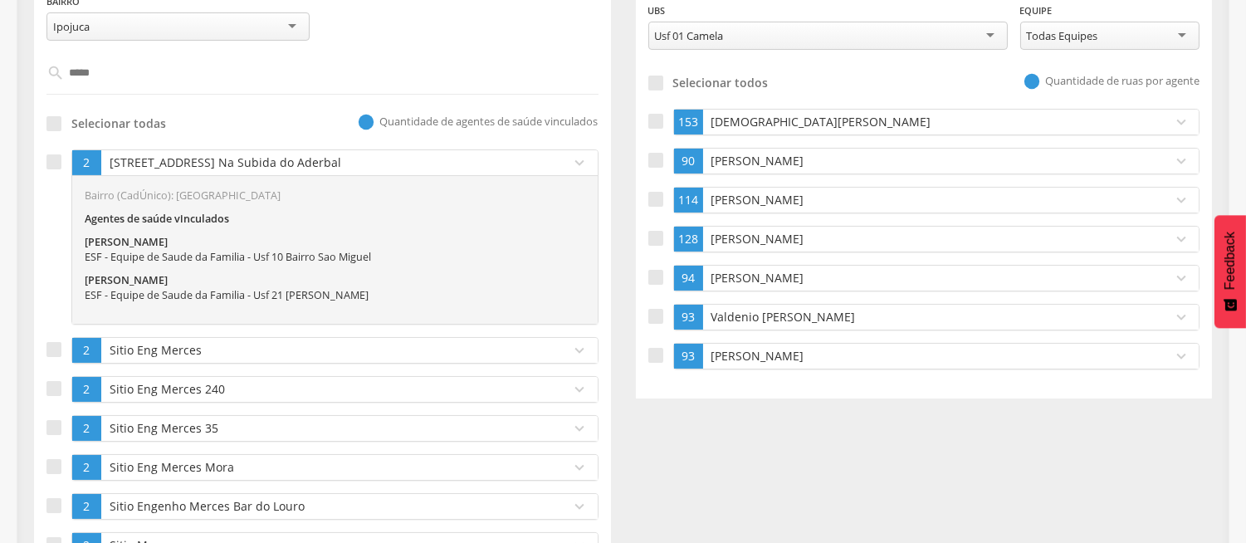
scroll to position [360, 0]
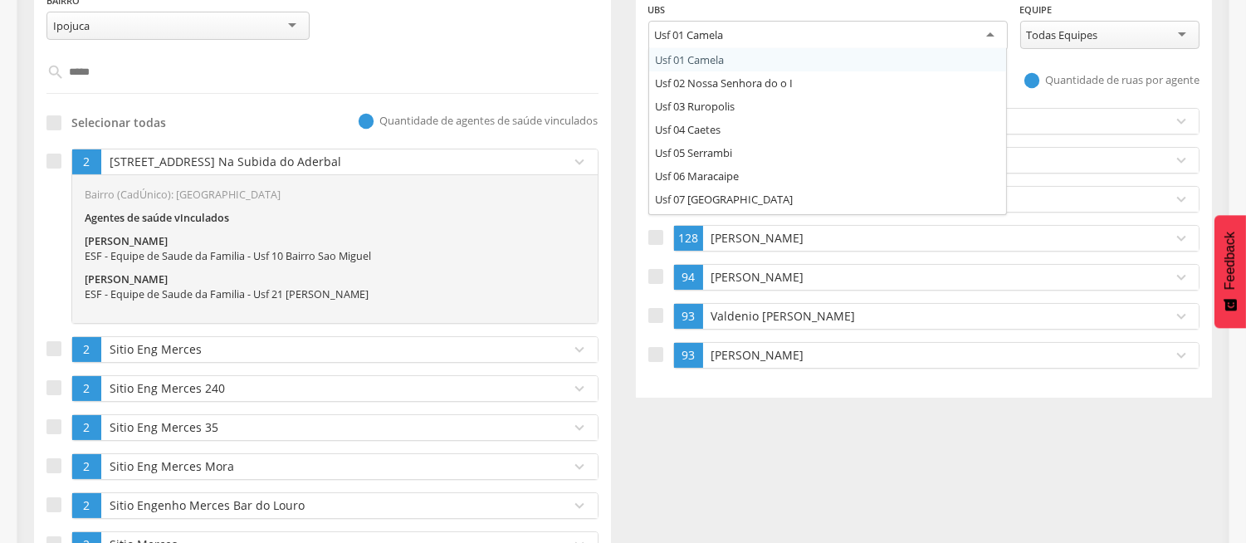
click at [766, 33] on div "Usf 01 Camela" at bounding box center [827, 36] width 359 height 30
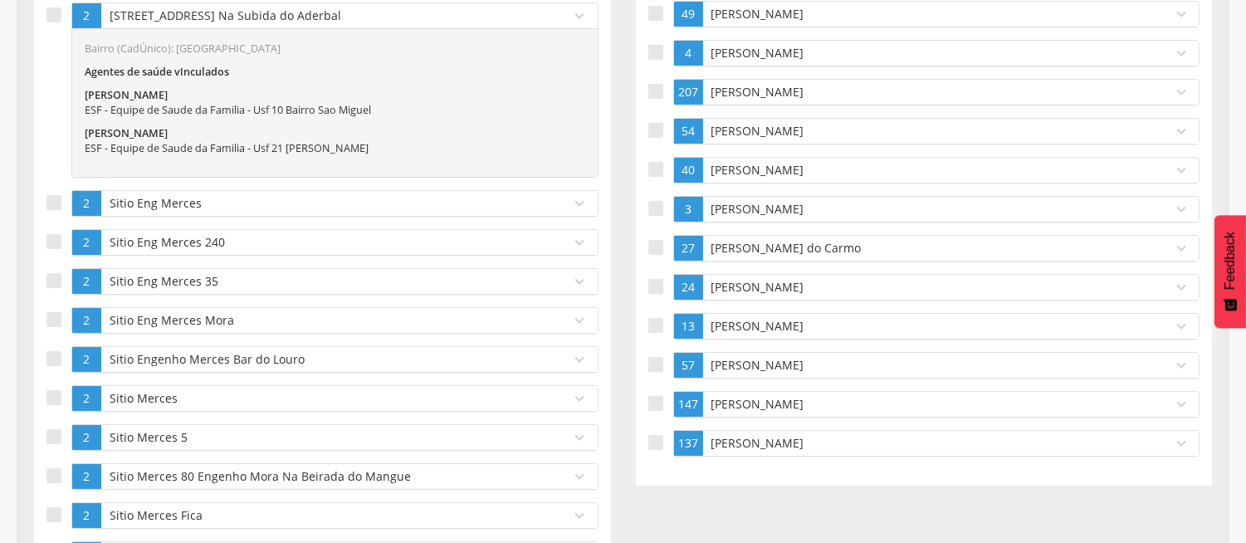
scroll to position [508, 0]
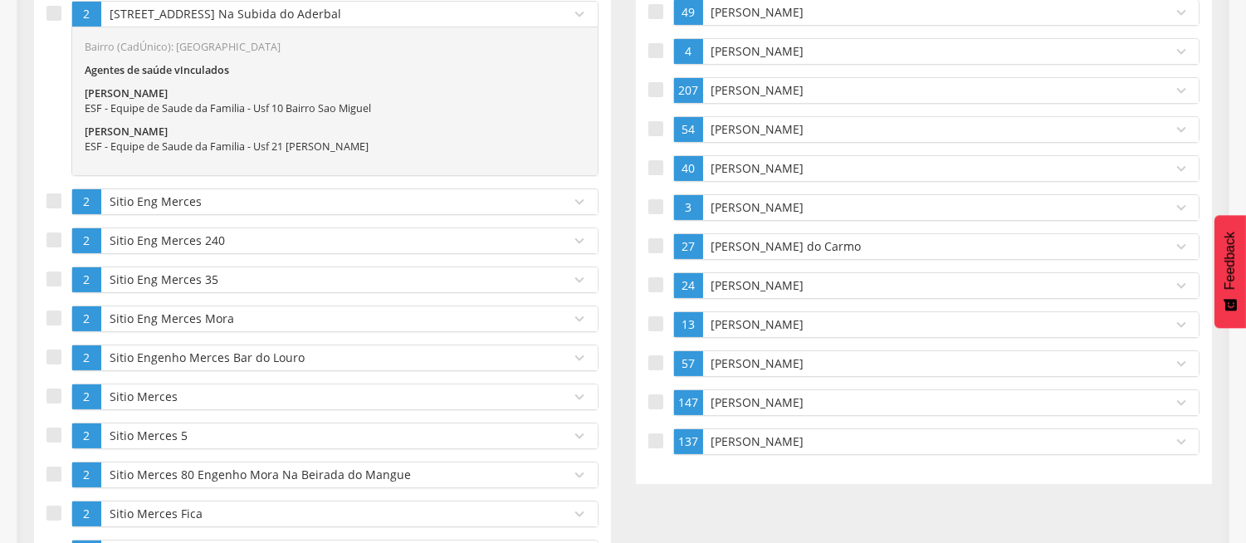
click at [613, 249] on div "Ruas Bairro ******* Ipojuca [GEOGRAPHIC_DATA] [GEOGRAPHIC_DATA] [US_STATE] [GEO…" at bounding box center [323, 227] width 602 height 890
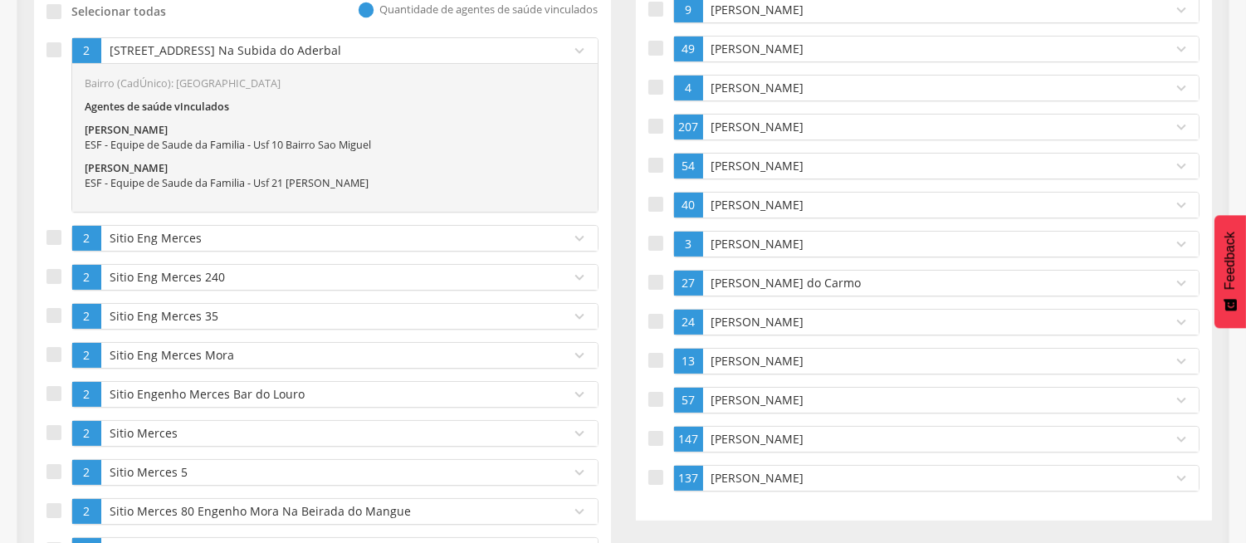
scroll to position [471, 0]
click at [753, 202] on p "[PERSON_NAME]" at bounding box center [933, 206] width 453 height 17
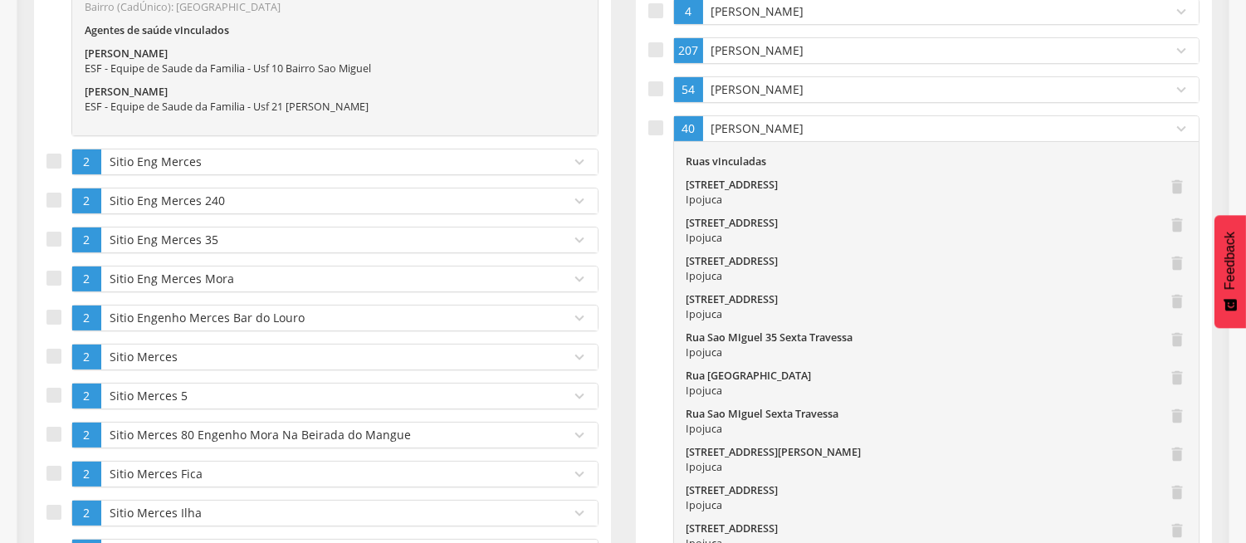
scroll to position [545, 0]
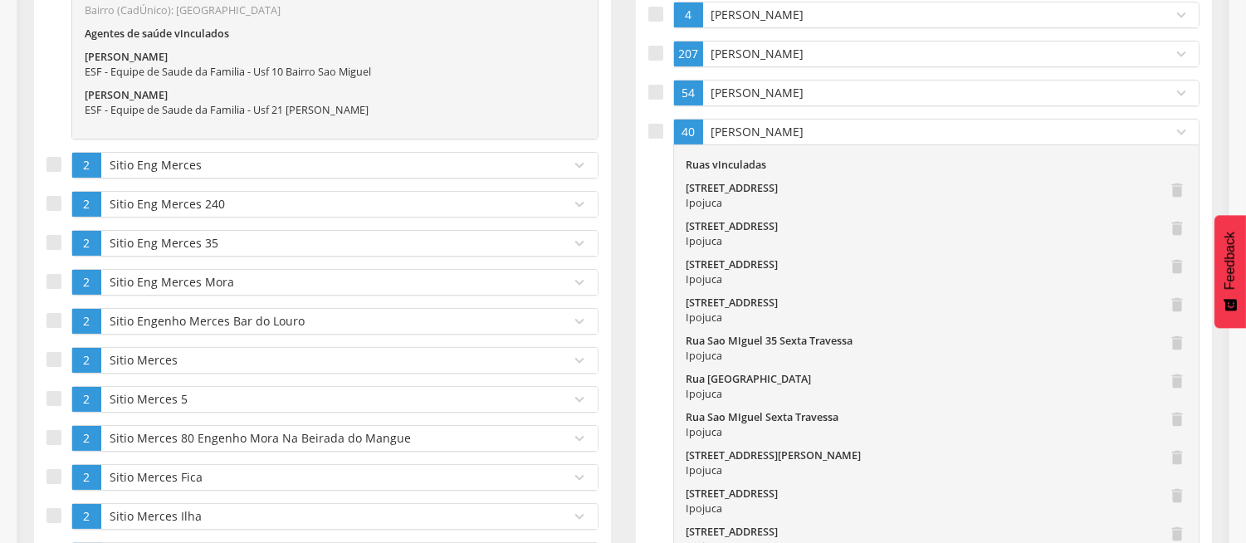
click at [760, 134] on p "[PERSON_NAME]" at bounding box center [933, 132] width 453 height 17
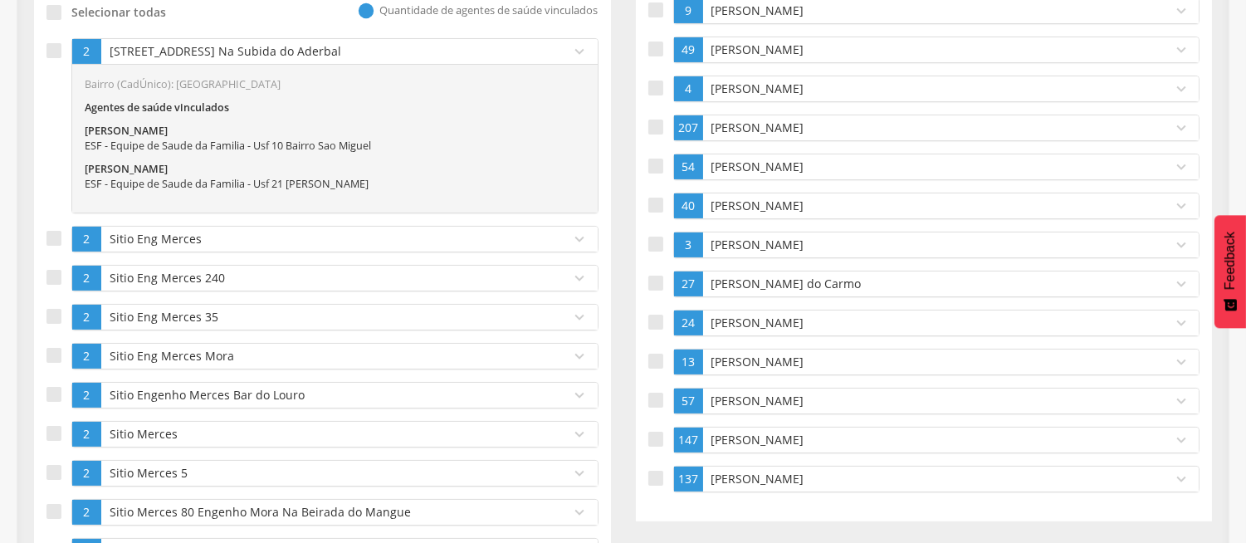
scroll to position [434, 0]
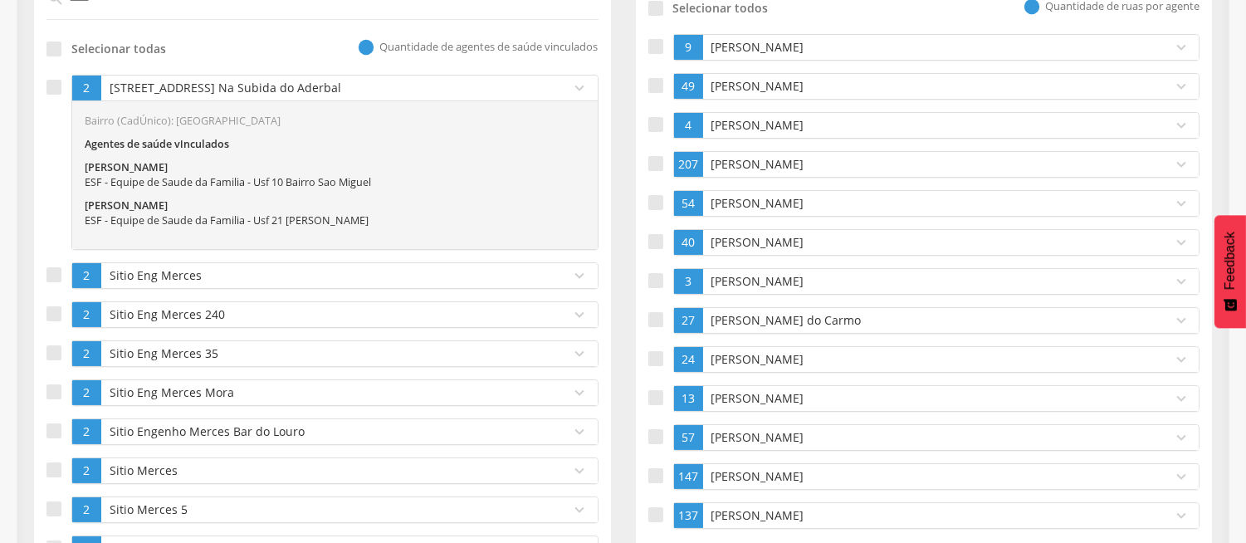
click at [719, 399] on p "[PERSON_NAME]" at bounding box center [933, 398] width 453 height 17
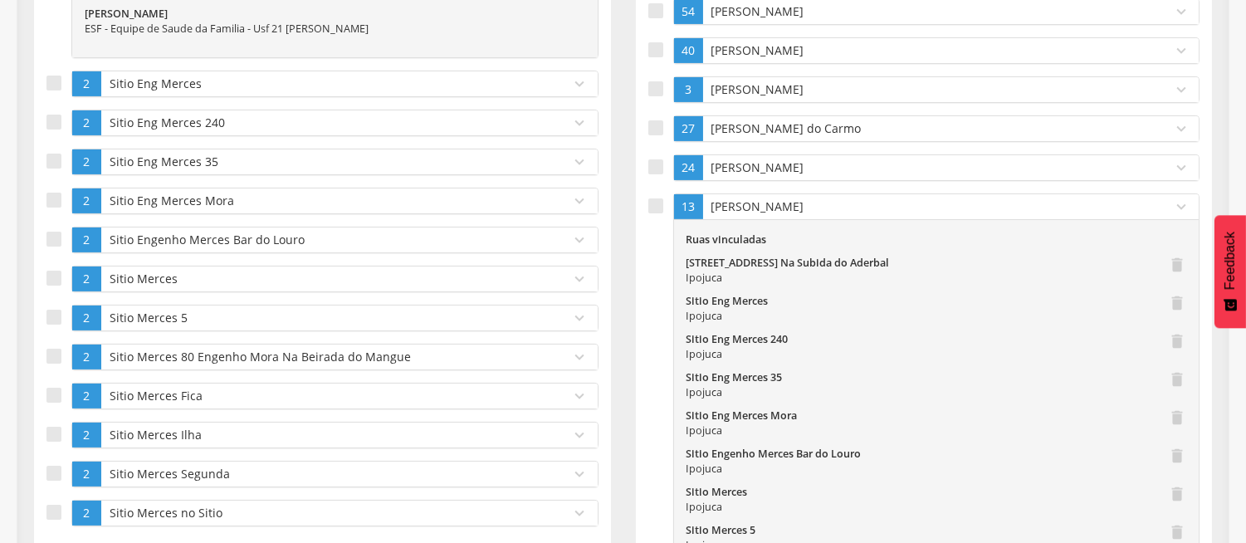
scroll to position [656, 0]
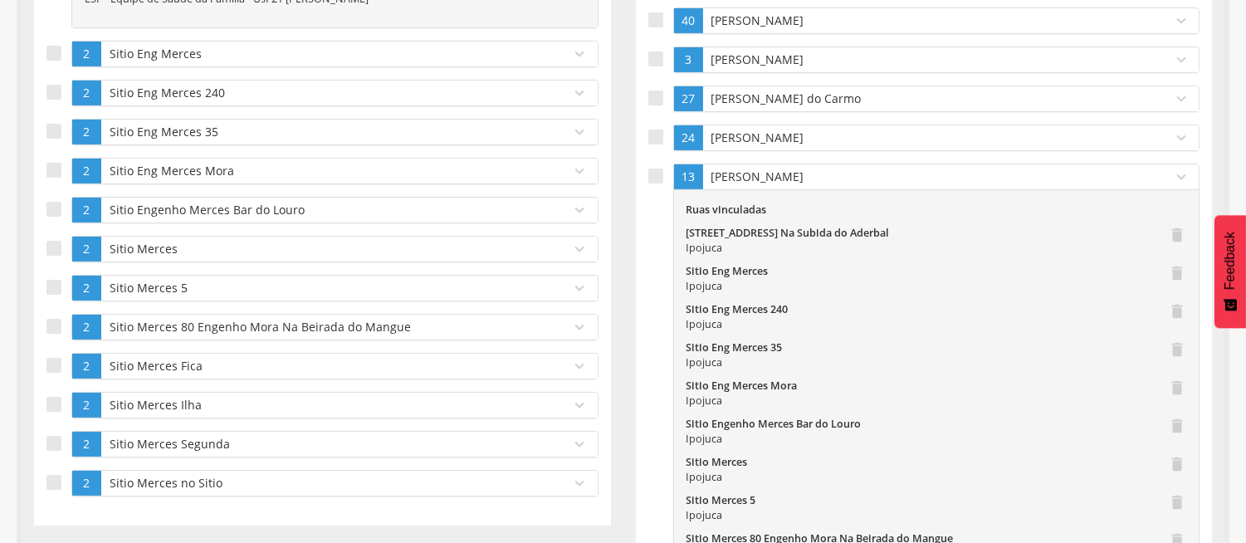
click at [1176, 236] on icon "delete" at bounding box center [1177, 241] width 18 height 30
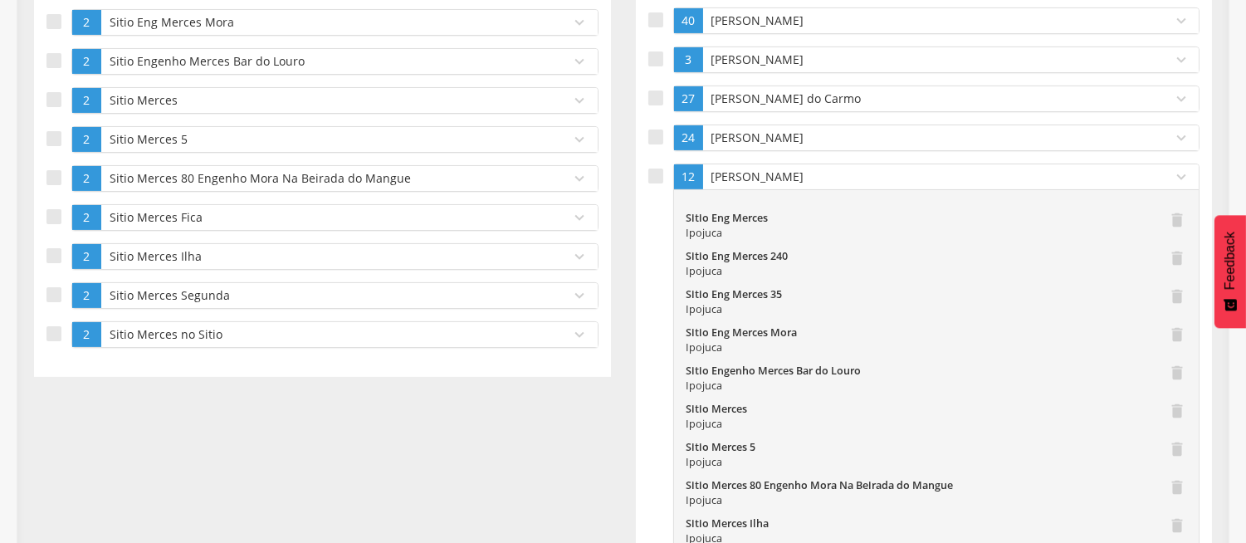
scroll to position [180, 0]
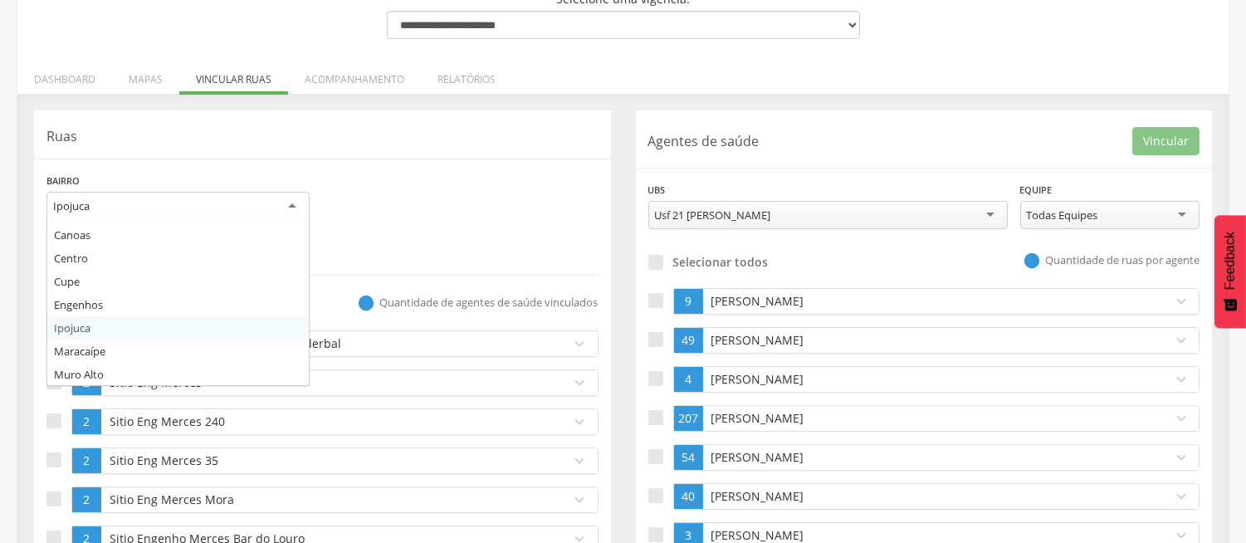
click at [93, 195] on div "Ipojuca" at bounding box center [177, 207] width 263 height 30
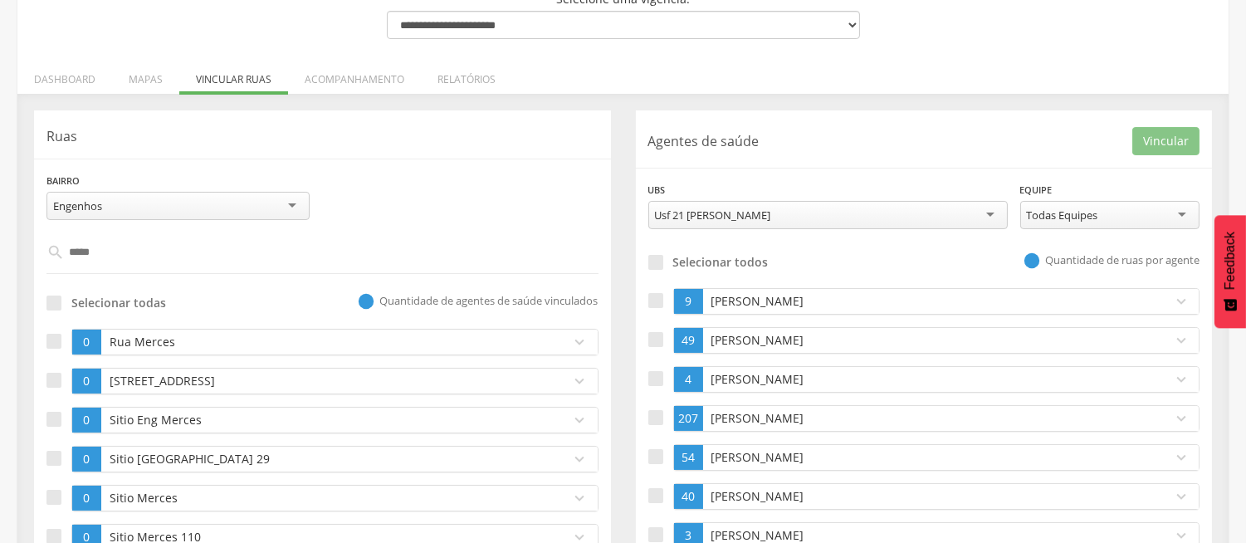
click at [424, 185] on div "Bairro ******** Engenhos [GEOGRAPHIC_DATA] [GEOGRAPHIC_DATA] [US_STATE] [GEOGRA…" at bounding box center [322, 202] width 577 height 61
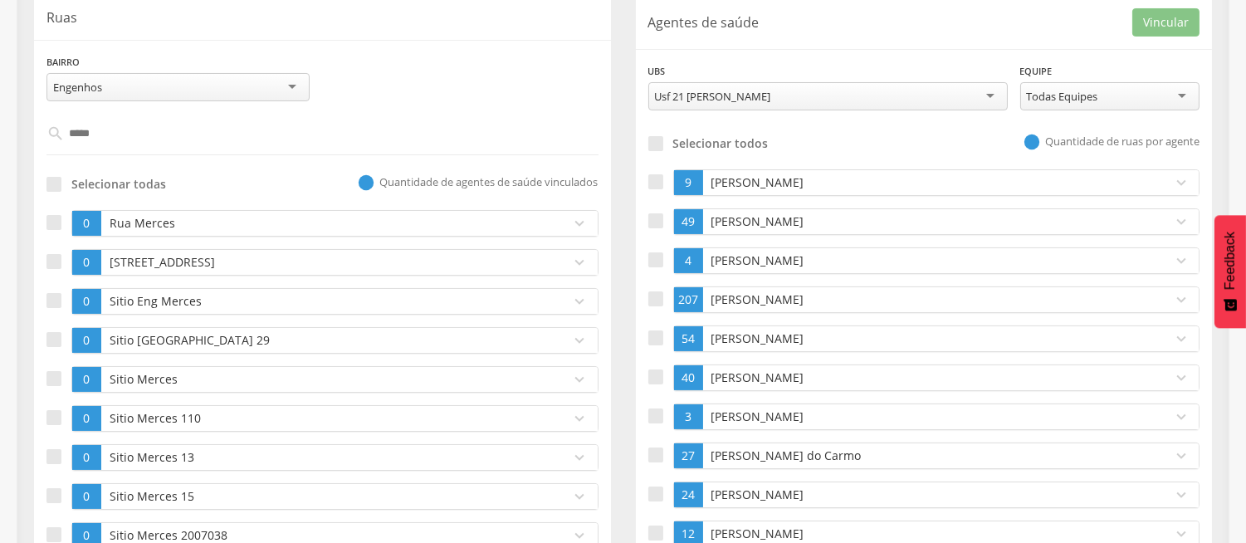
scroll to position [296, 0]
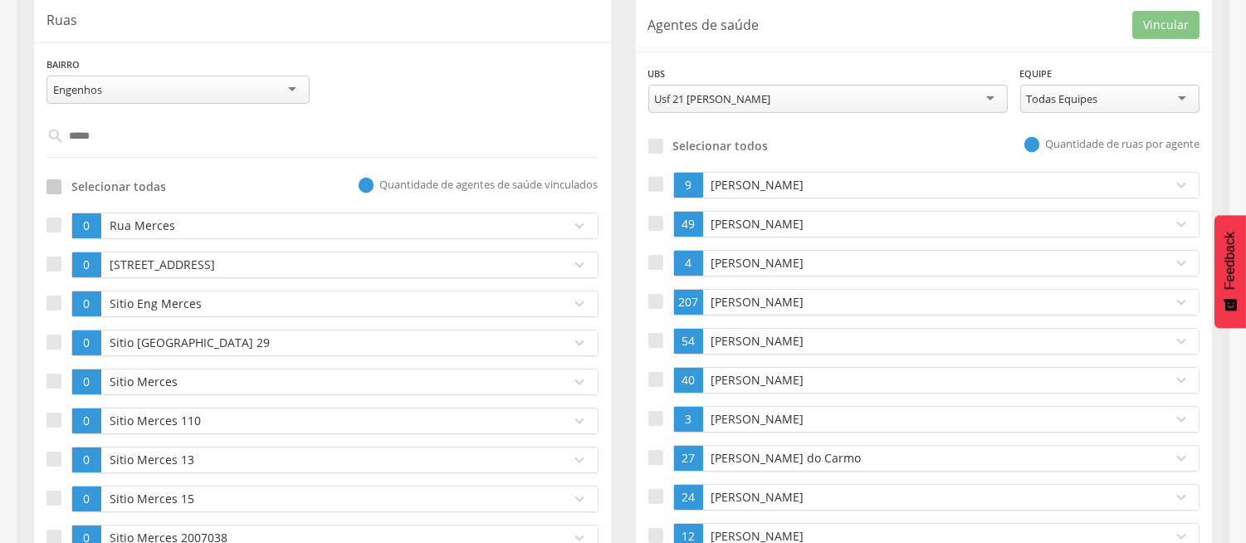
click at [55, 180] on div at bounding box center [53, 186] width 15 height 15
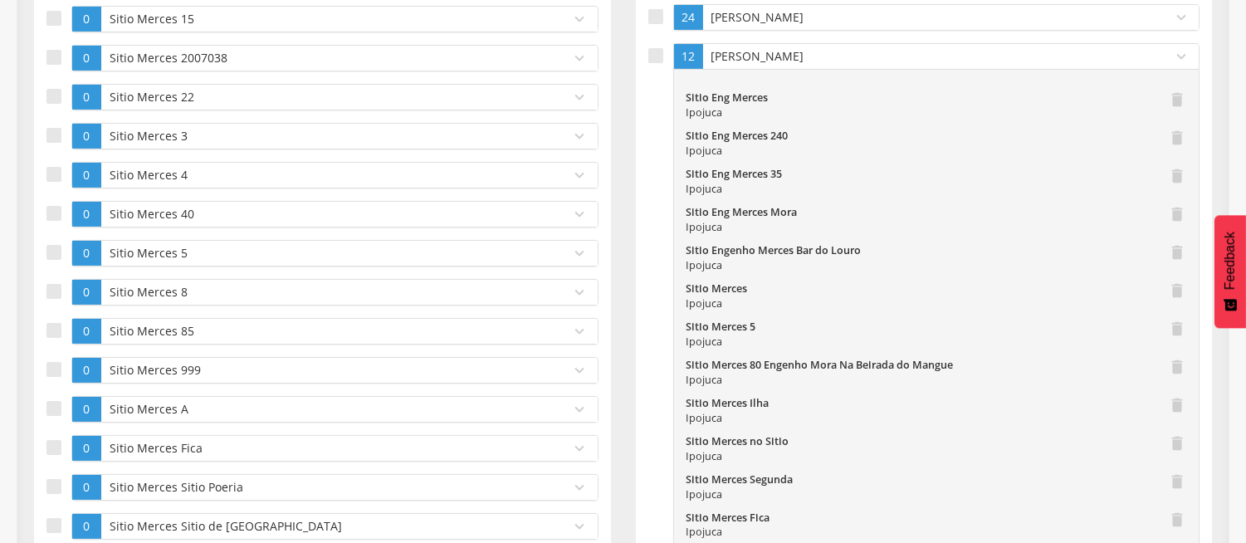
scroll to position [814, 0]
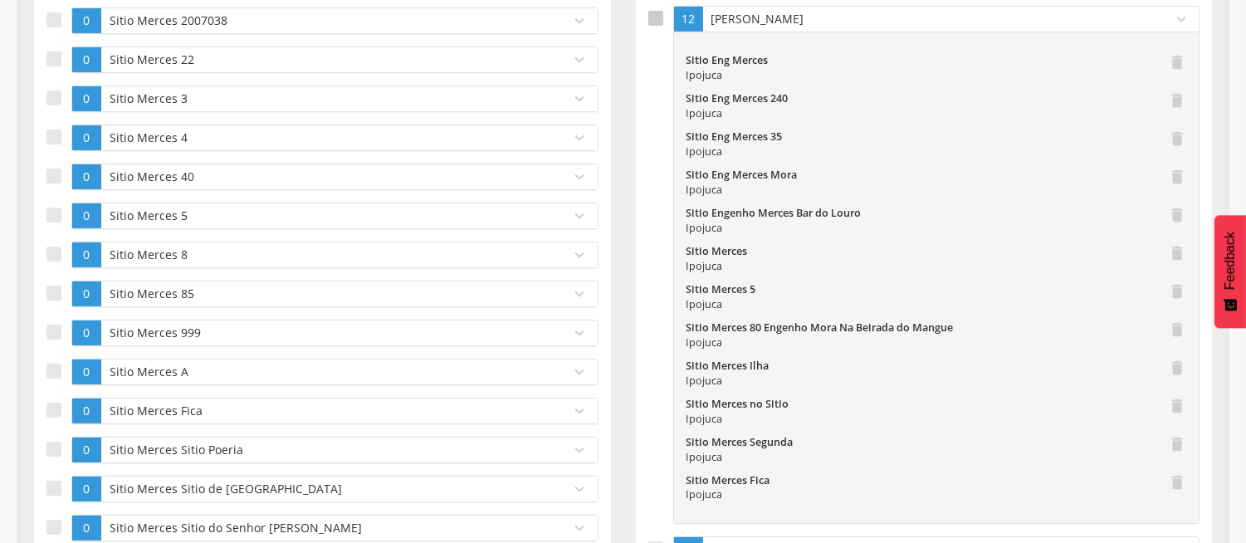
click at [654, 19] on div at bounding box center [655, 18] width 15 height 15
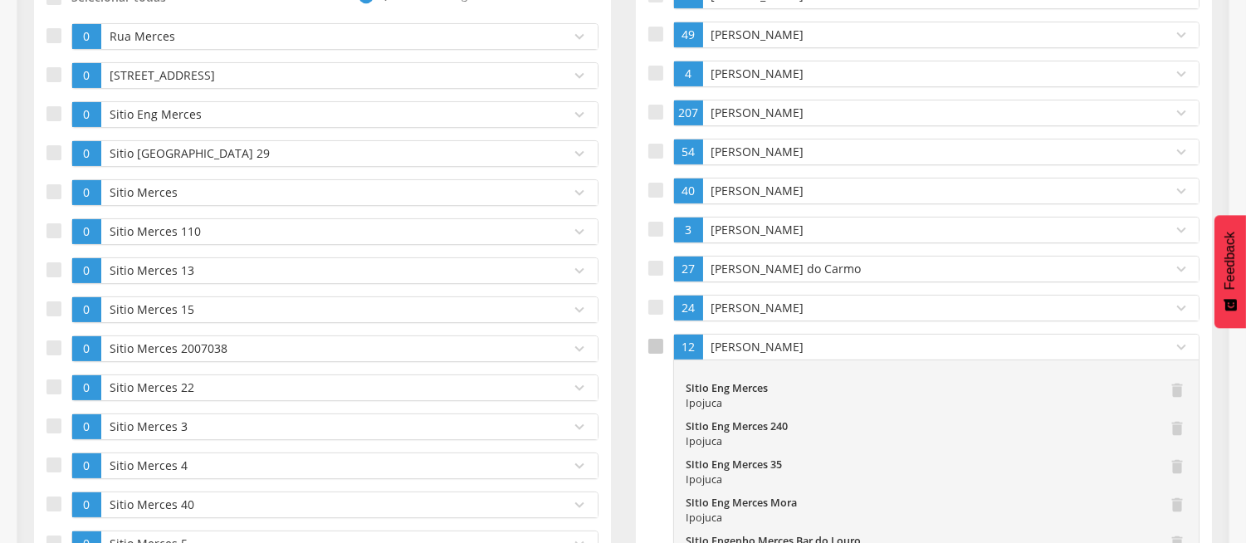
scroll to position [11, 0]
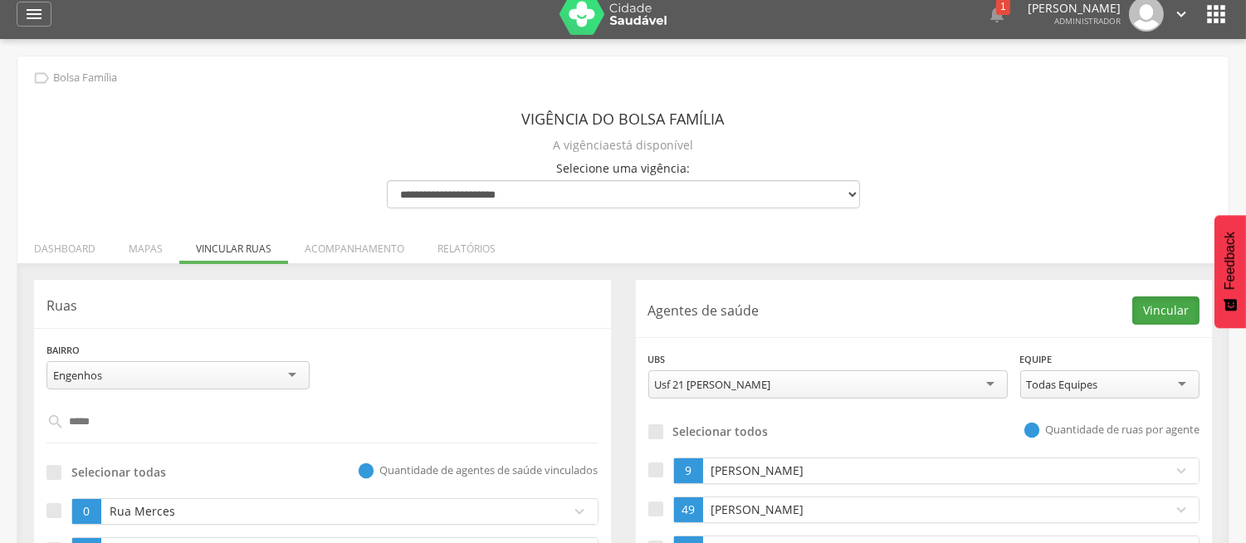
click at [1176, 320] on button "Vincular" at bounding box center [1165, 310] width 67 height 28
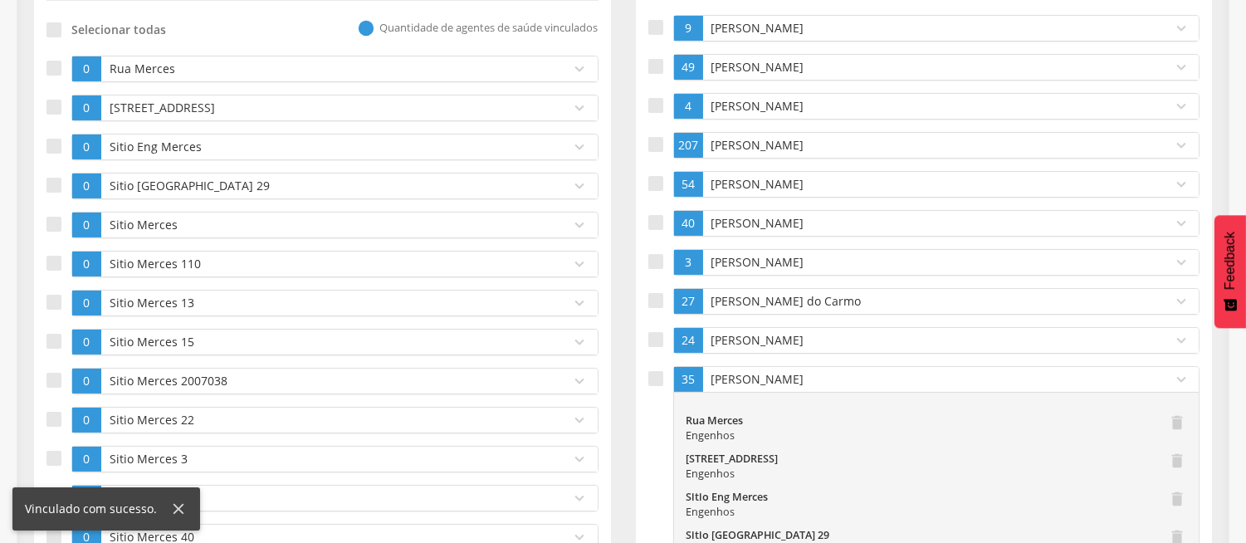
scroll to position [491, 0]
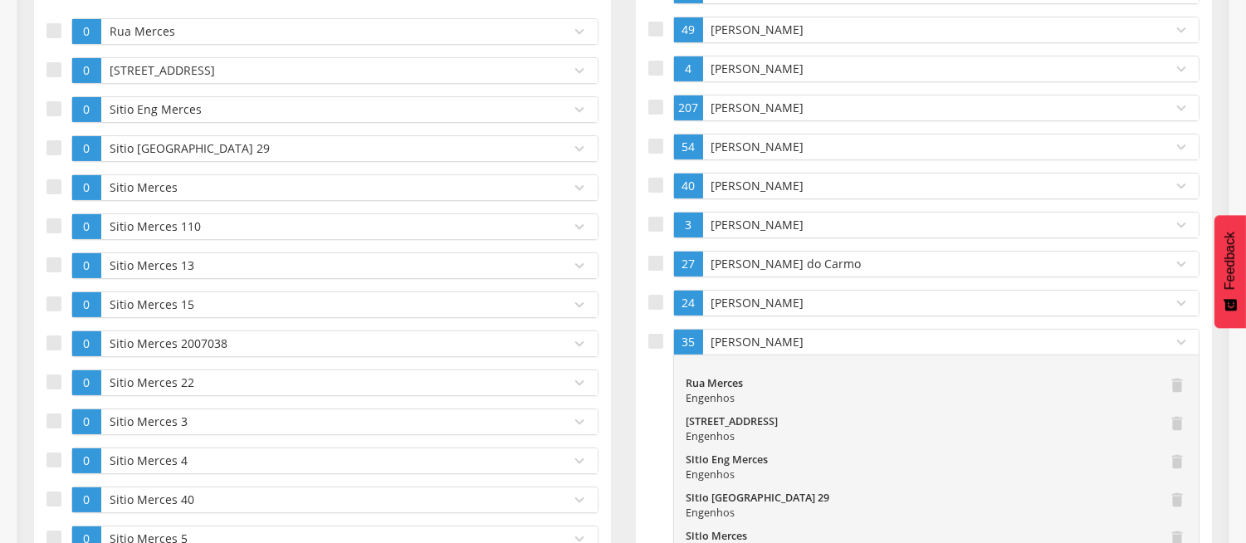
click at [889, 345] on p "[PERSON_NAME]" at bounding box center [933, 342] width 453 height 17
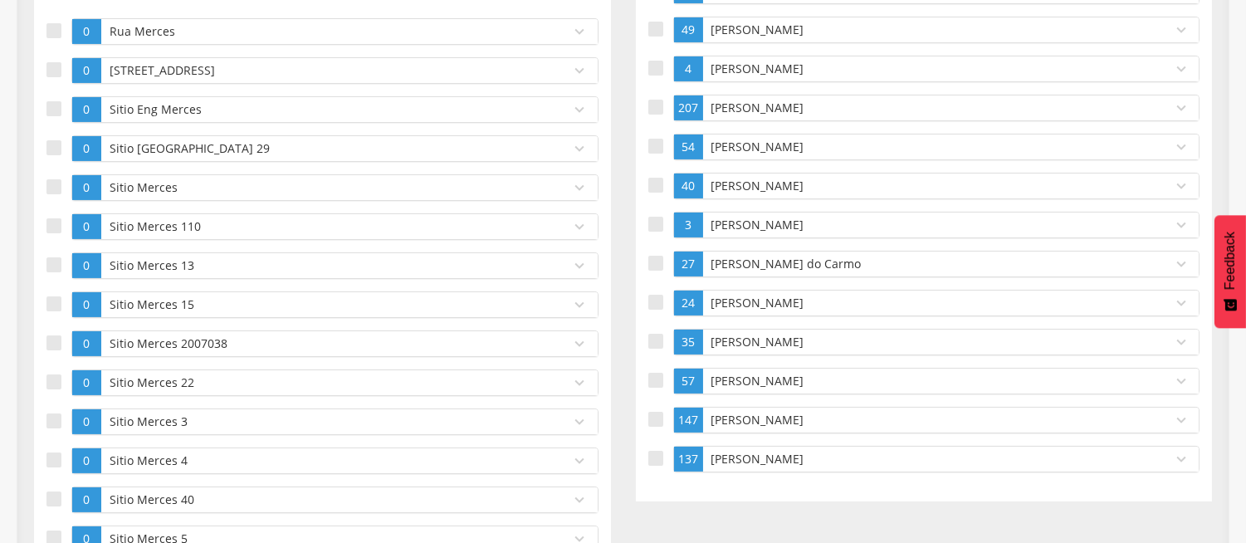
click at [743, 428] on p "[PERSON_NAME]" at bounding box center [933, 420] width 453 height 17
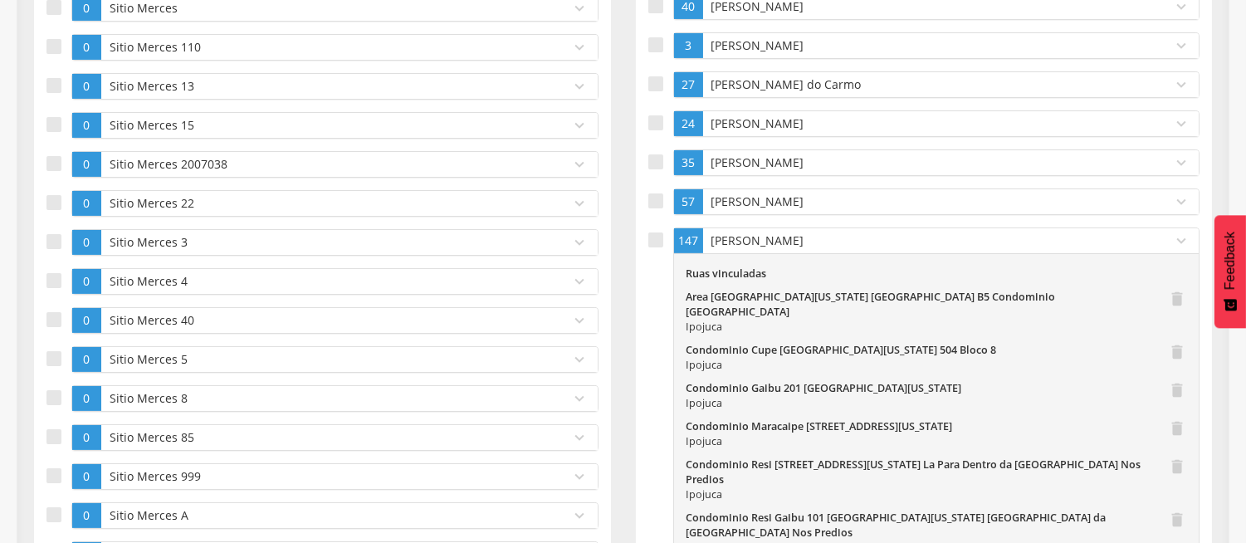
scroll to position [675, 0]
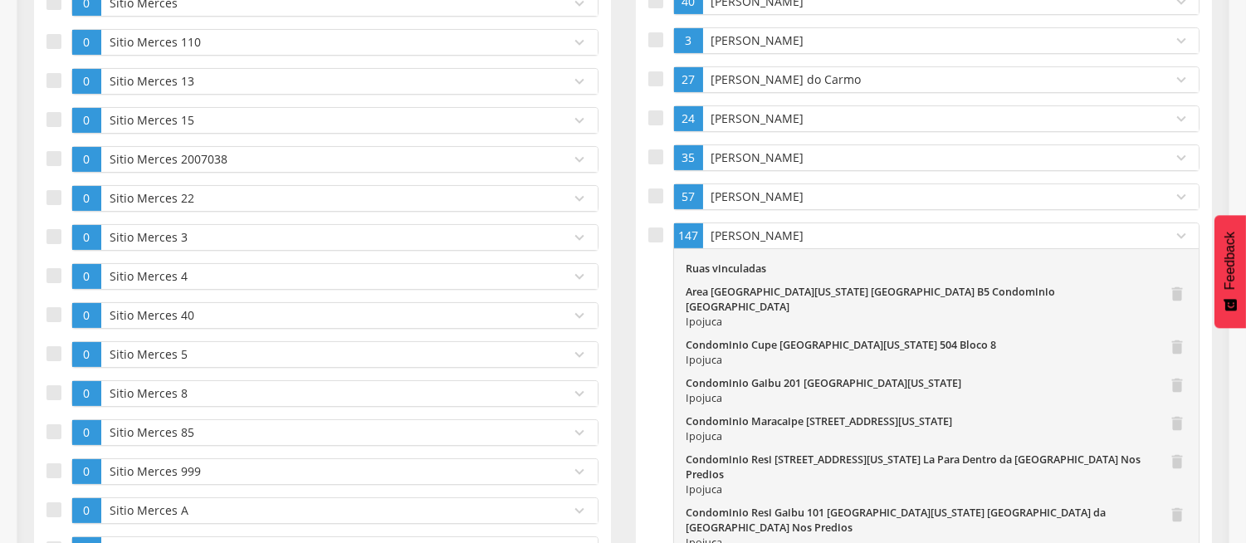
click at [768, 244] on p "[PERSON_NAME]" at bounding box center [933, 235] width 453 height 17
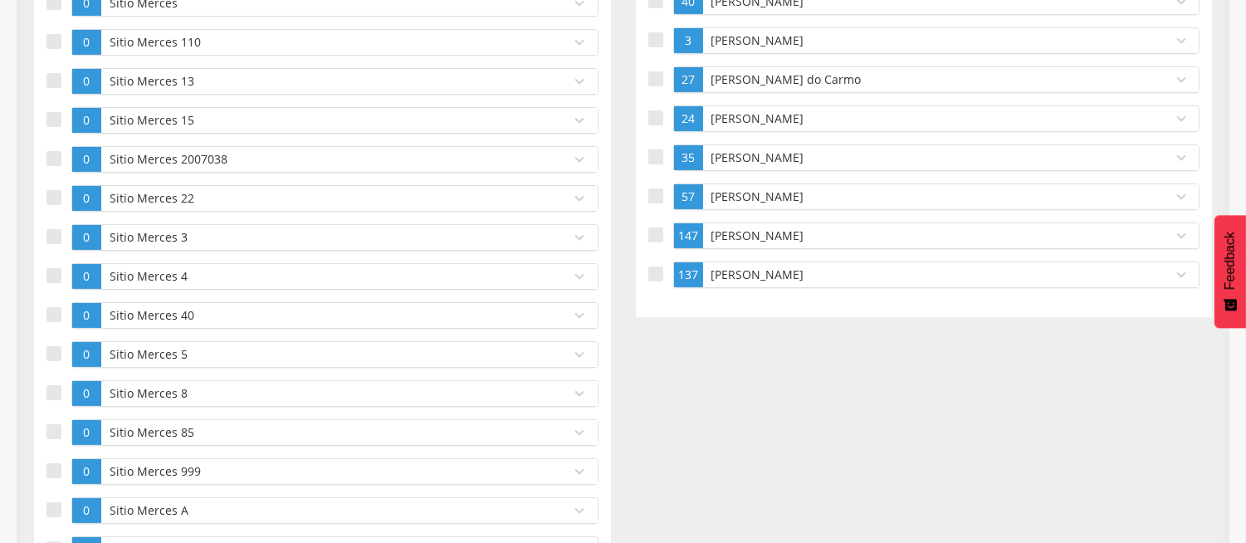
click at [750, 246] on div "[PERSON_NAME]" at bounding box center [934, 235] width 462 height 25
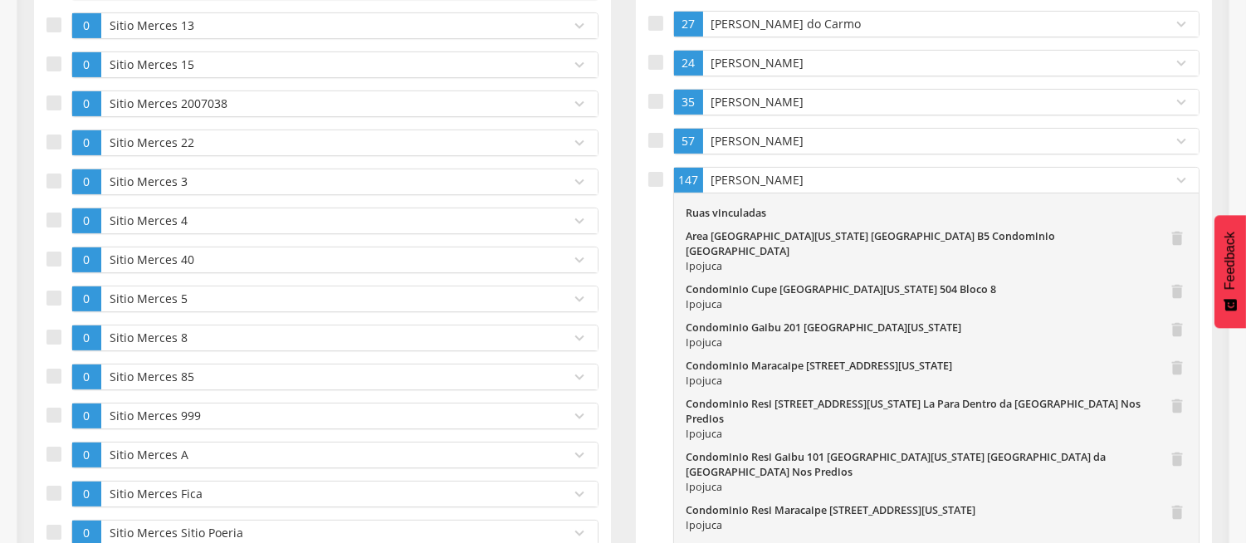
scroll to position [643, 0]
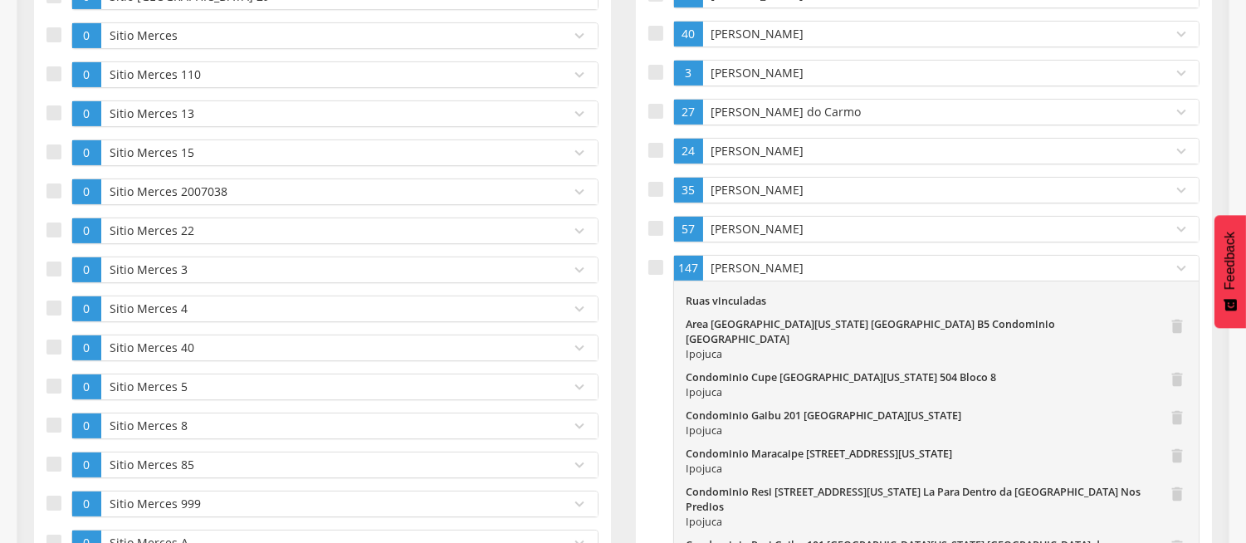
click at [765, 266] on p "[PERSON_NAME]" at bounding box center [933, 268] width 453 height 17
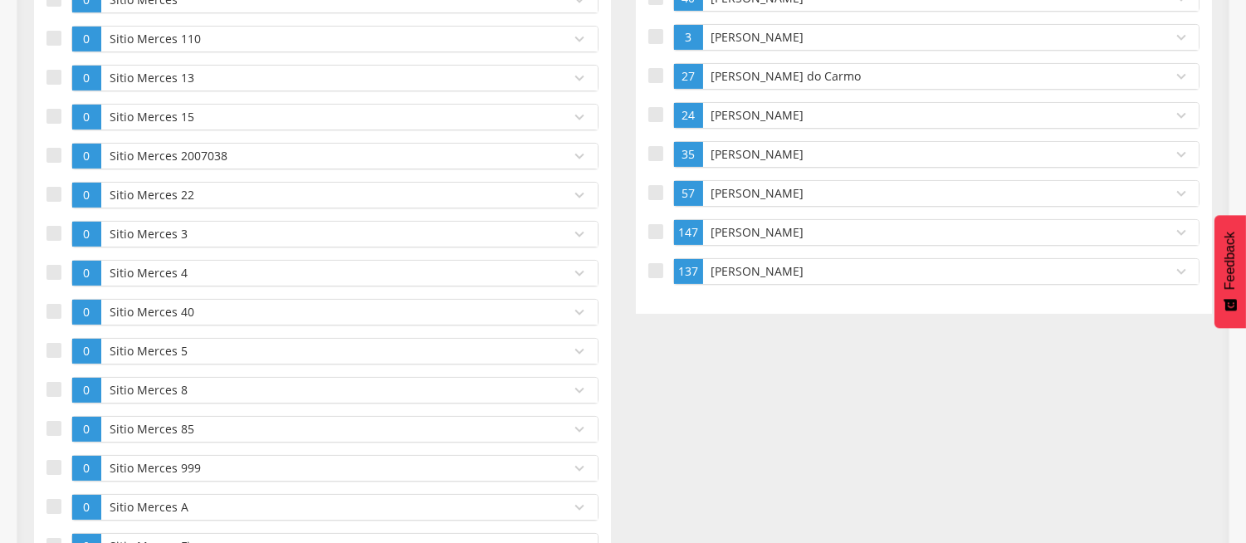
scroll to position [679, 0]
click at [720, 271] on p "[PERSON_NAME]" at bounding box center [933, 270] width 453 height 17
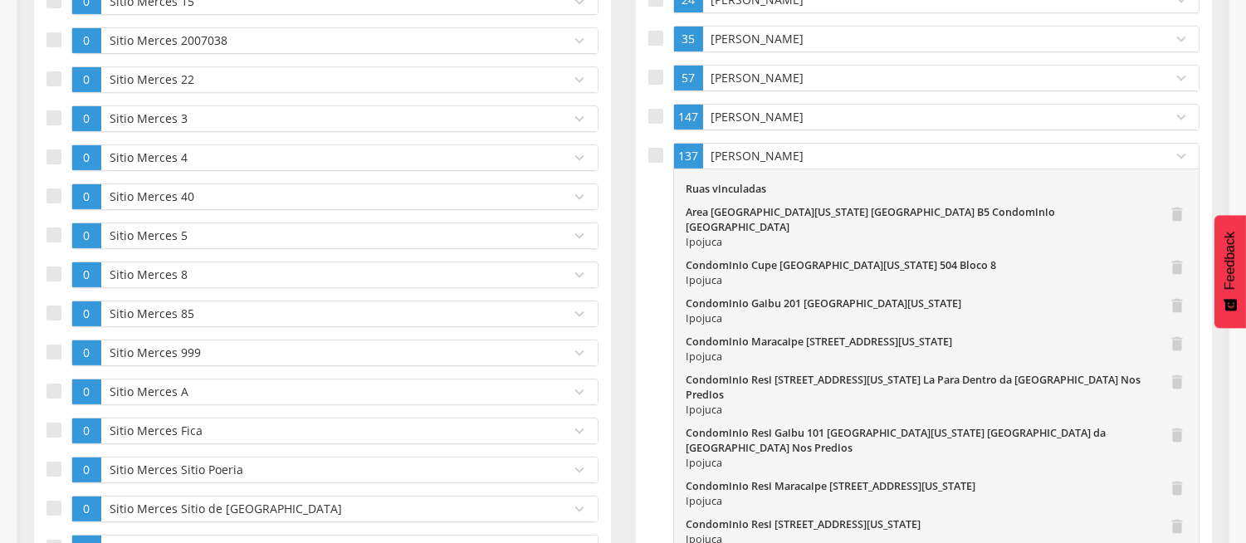
scroll to position [827, 0]
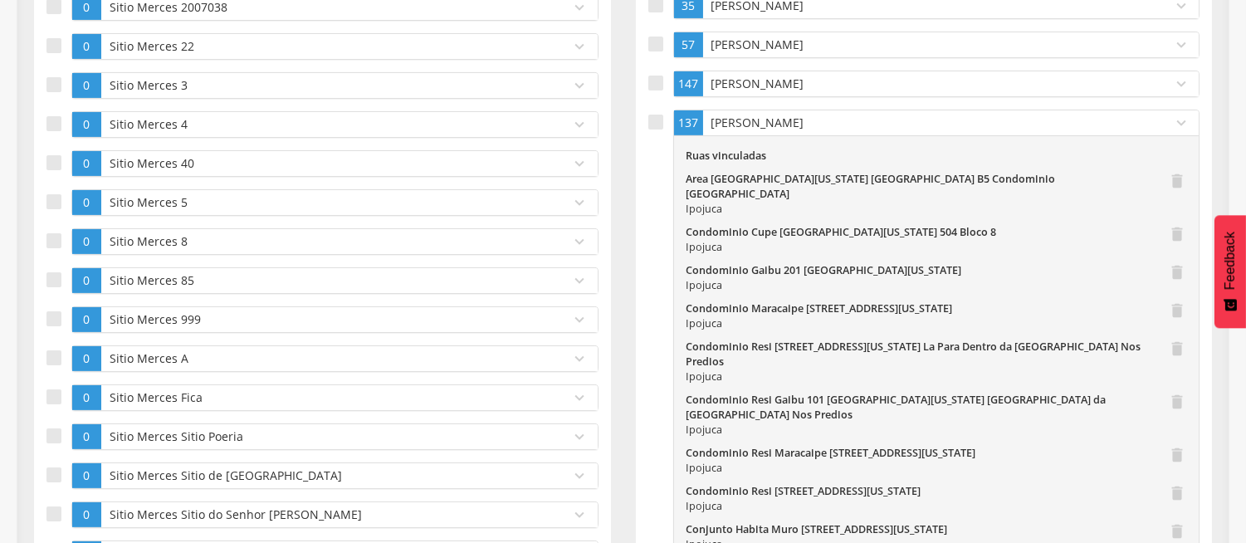
click at [830, 128] on p "[PERSON_NAME]" at bounding box center [933, 123] width 453 height 17
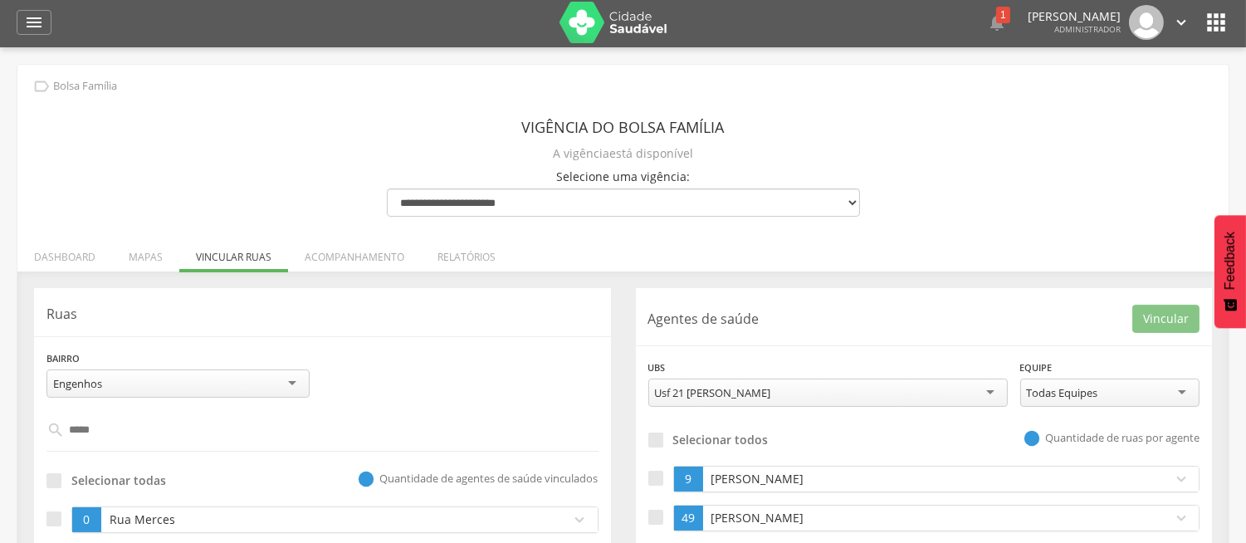
scroll to position [0, 0]
